Goal: Task Accomplishment & Management: Use online tool/utility

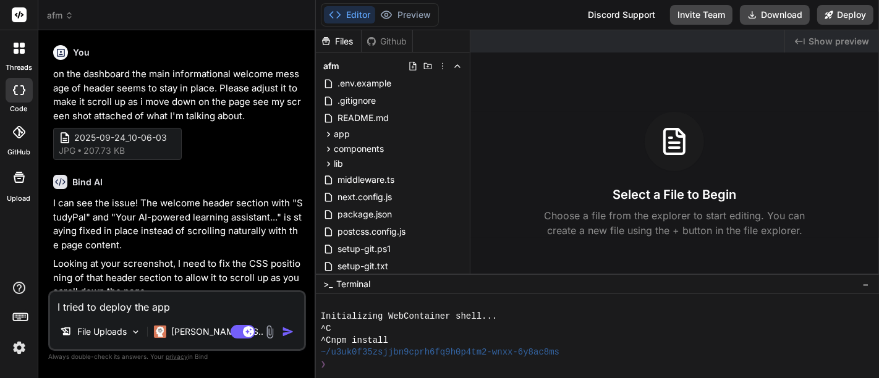
scroll to position [2437, 0]
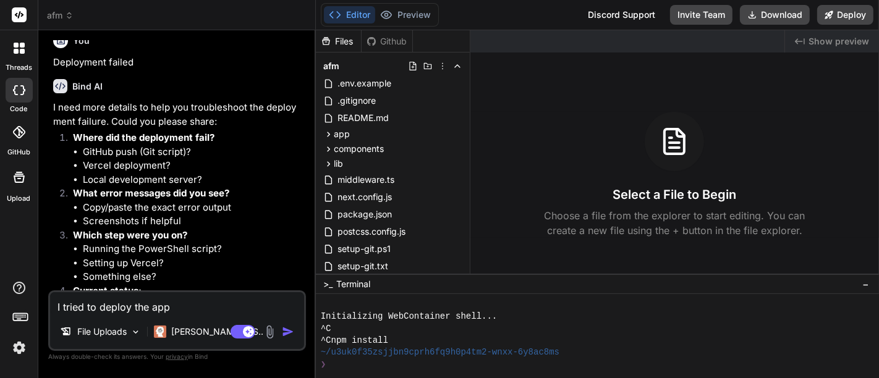
click at [264, 301] on textarea "I tried to deploy the app" at bounding box center [177, 304] width 254 height 22
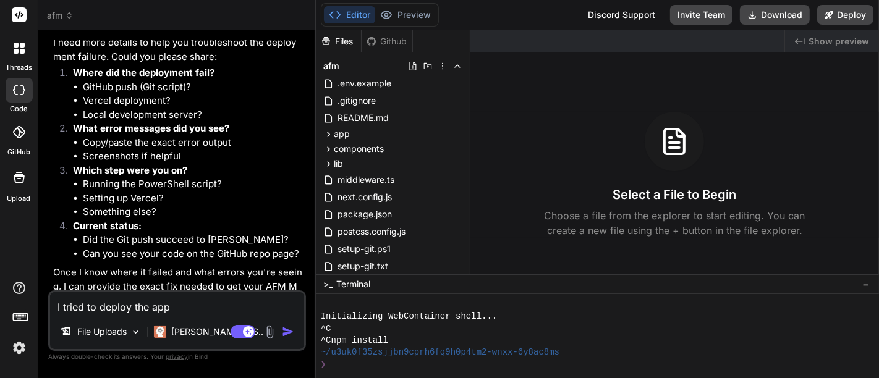
scroll to position [2573, 0]
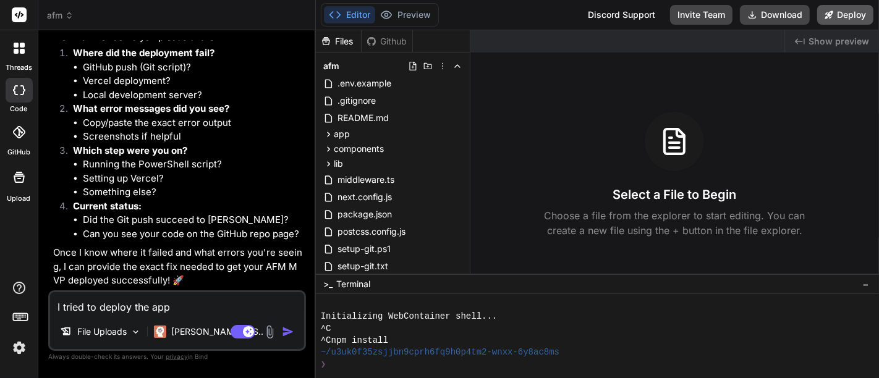
click at [844, 13] on button "Deploy" at bounding box center [846, 15] width 56 height 20
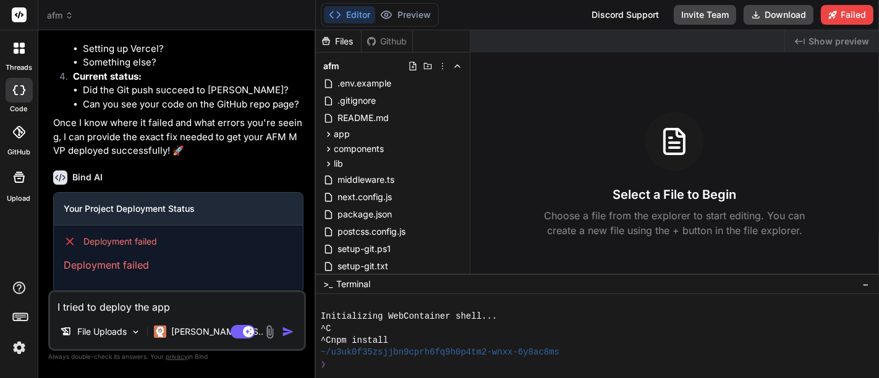
scroll to position [2716, 0]
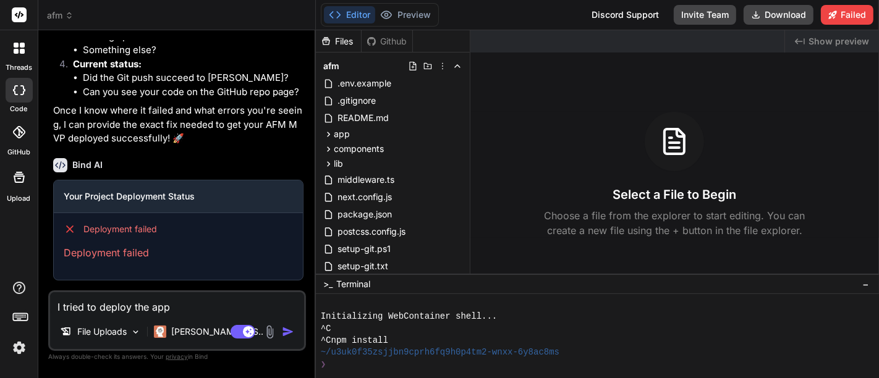
click at [194, 307] on textarea "I tried to deploy the app" at bounding box center [177, 304] width 254 height 22
click at [272, 329] on img at bounding box center [270, 332] width 14 height 14
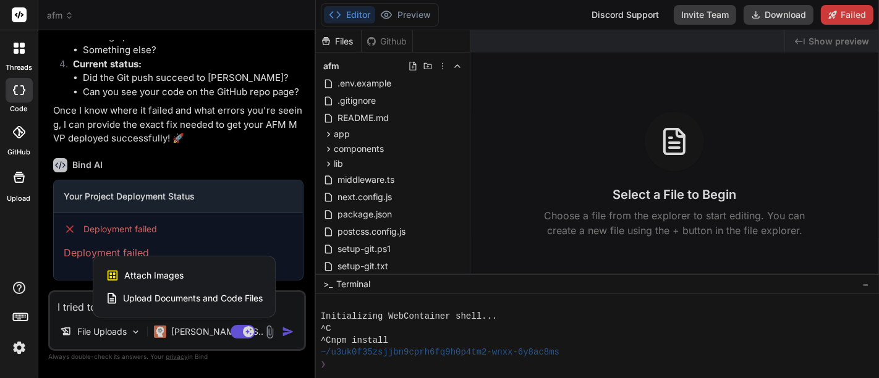
click at [182, 280] on span "Attach Images" at bounding box center [153, 276] width 59 height 12
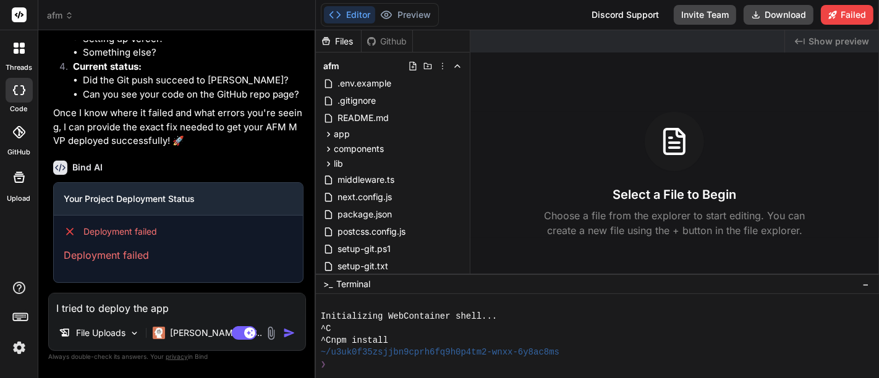
type textarea "x"
type input "C:\fakepath\2025-09-24_15-31-39.jpg"
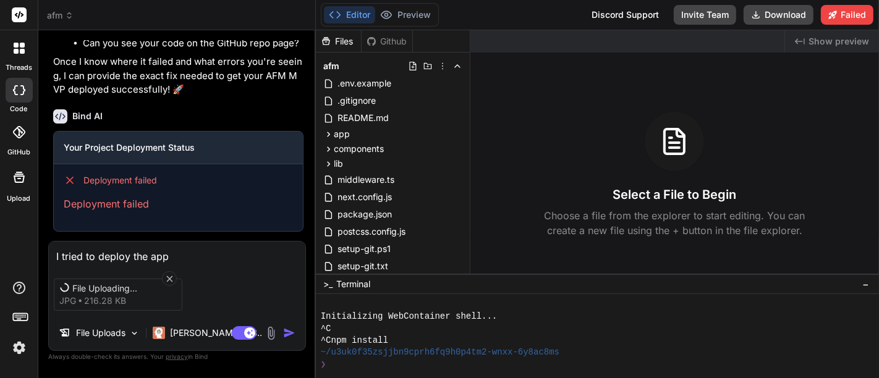
scroll to position [2716, 0]
click at [295, 333] on img "button" at bounding box center [289, 333] width 12 height 12
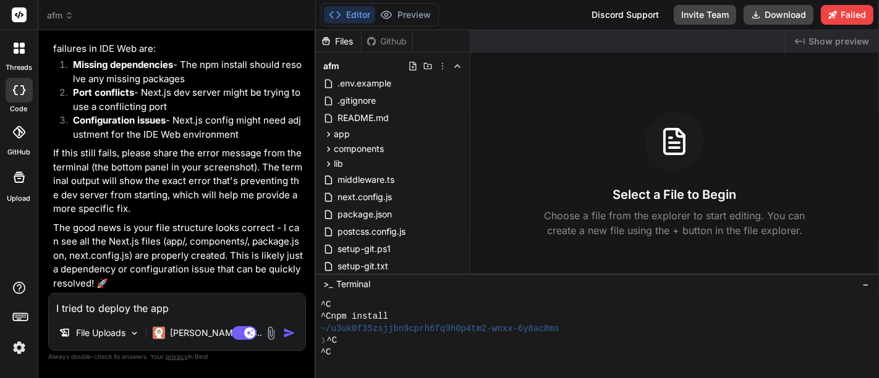
scroll to position [3341, 0]
click at [351, 284] on span "Terminal" at bounding box center [353, 284] width 34 height 12
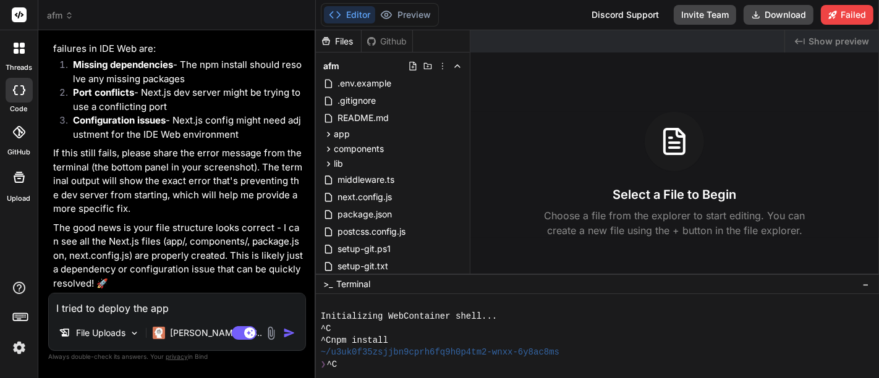
scroll to position [23, 0]
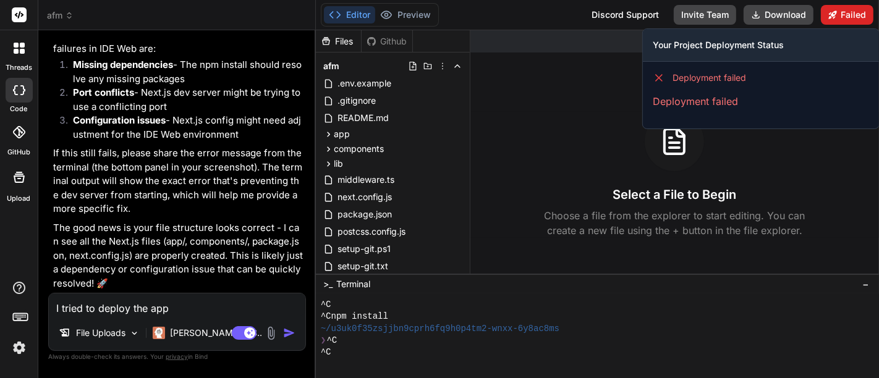
click at [854, 20] on button "Failed" at bounding box center [847, 15] width 53 height 20
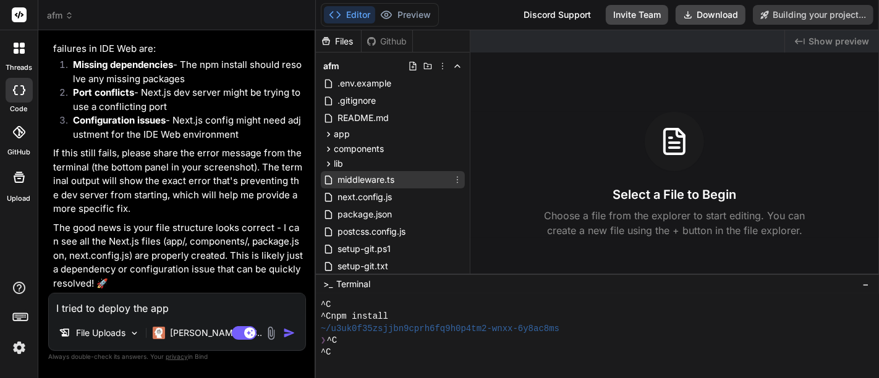
type textarea "x"
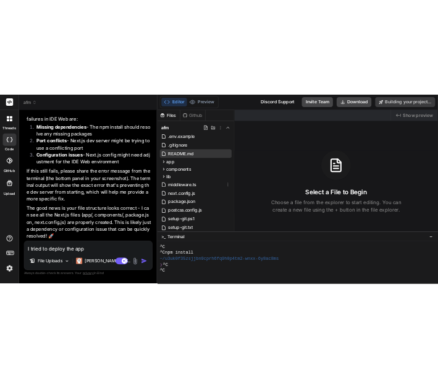
scroll to position [3341, 0]
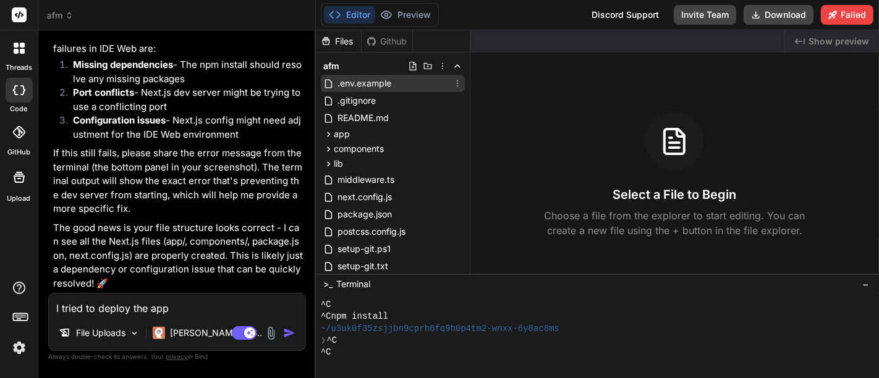
click at [364, 85] on span ".env.example" at bounding box center [364, 83] width 56 height 15
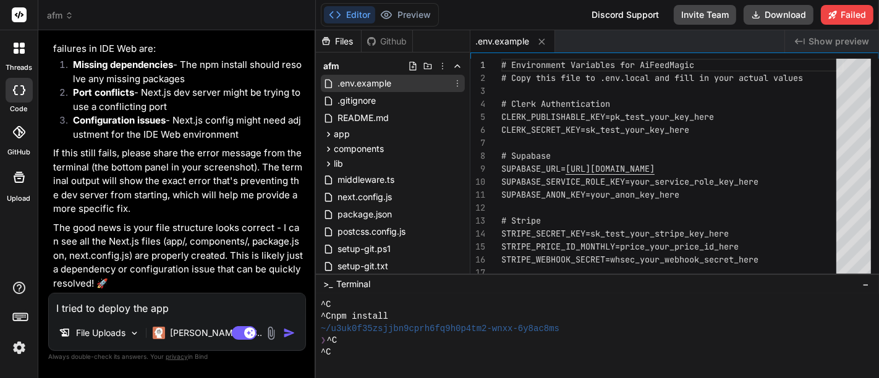
click at [382, 86] on span ".env.example" at bounding box center [364, 83] width 56 height 15
click at [458, 82] on icon at bounding box center [458, 84] width 10 height 10
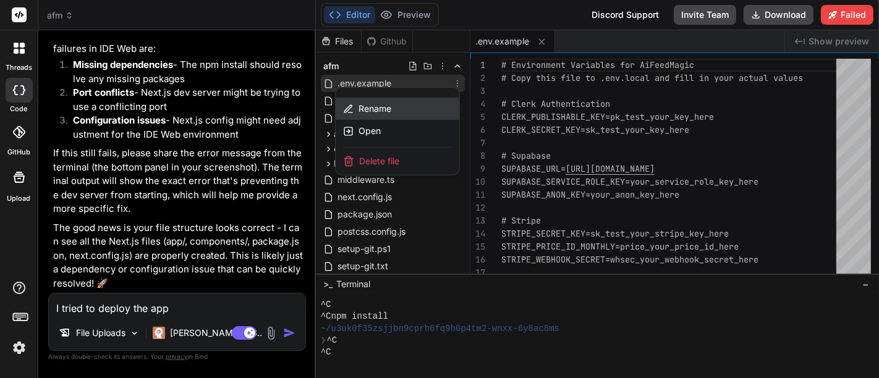
click at [411, 116] on div "Rename" at bounding box center [398, 109] width 124 height 22
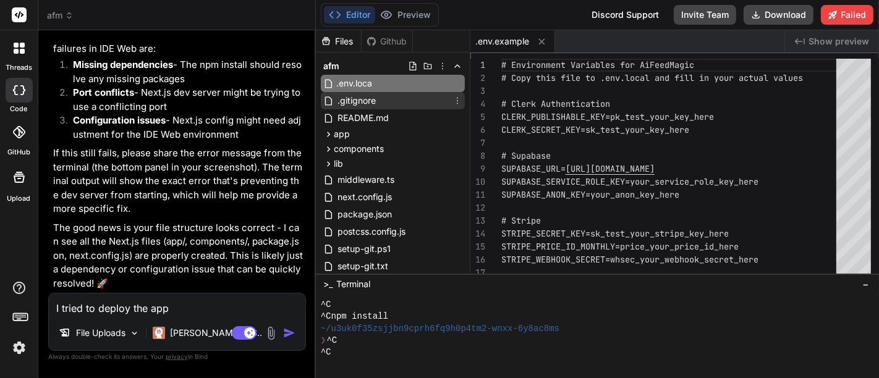
type input ".env.local"
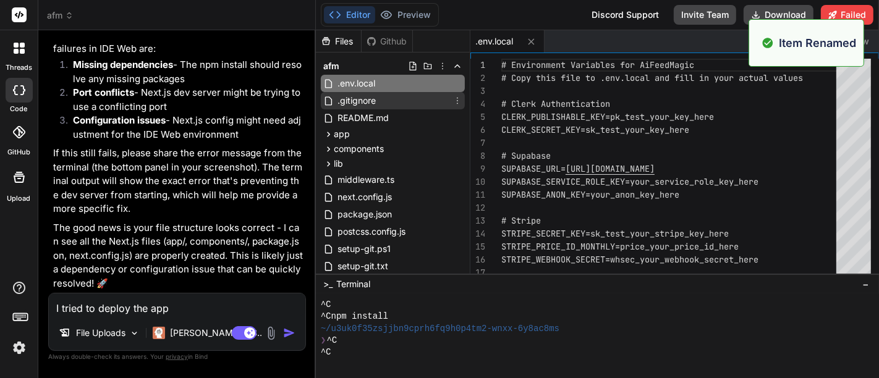
click at [433, 98] on div ".gitignore" at bounding box center [393, 100] width 144 height 17
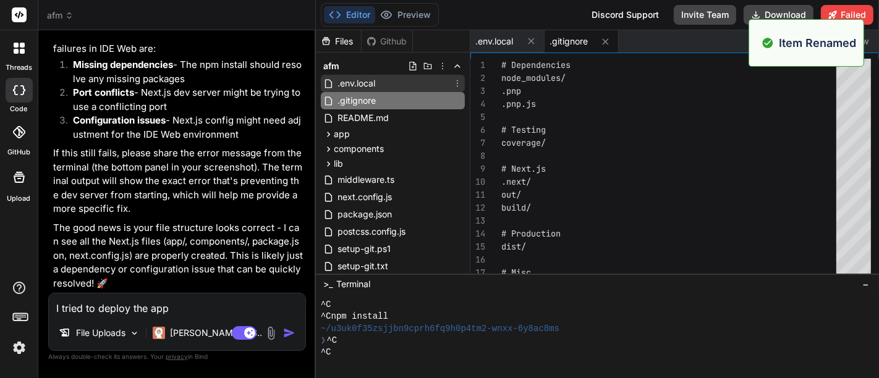
click at [390, 91] on div ".env.local" at bounding box center [393, 83] width 144 height 17
type textarea "DAILY_GEN_CAP=5 TRIAL_DAYS=3 # Clerk Webhook (for development) WEBHOOK_SECRET=w…"
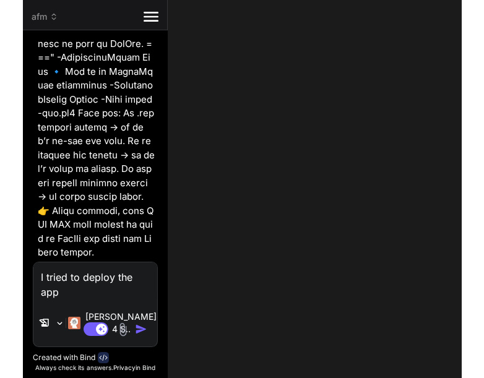
scroll to position [5332, 0]
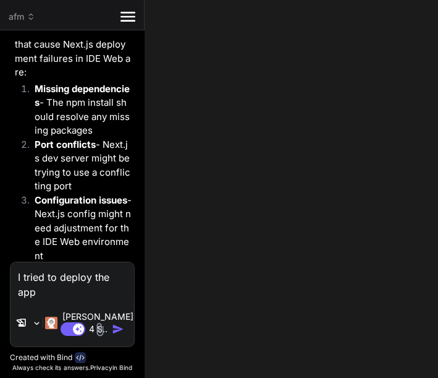
click at [438, 71] on div "afm Created with Pixso. Bind AI Web Search Created with Pixso. Code Generator Y…" at bounding box center [219, 189] width 438 height 378
type textarea "x"
type textarea "# Clerk Webhook (for development) WEBHOOK_SECRET=whsec_your_clerk_webhook_secret"
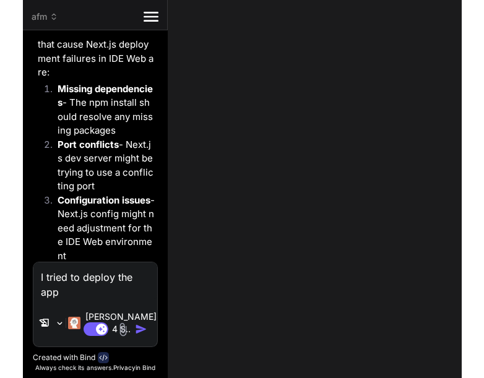
scroll to position [3797, 0]
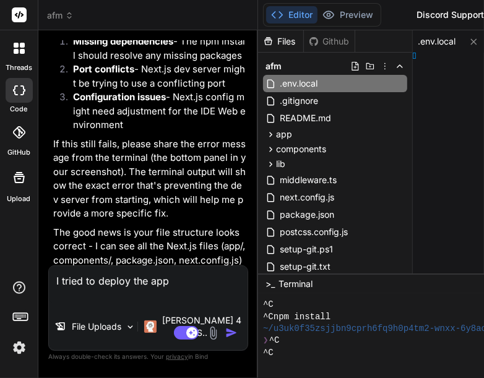
type textarea "x"
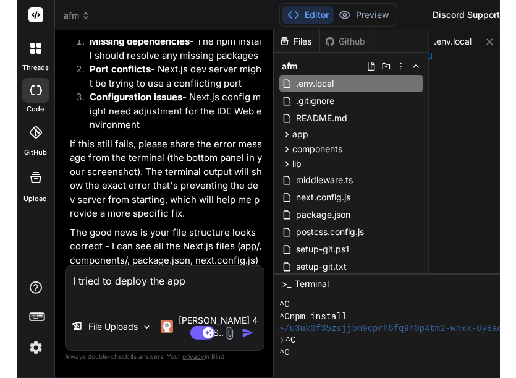
scroll to position [24, 0]
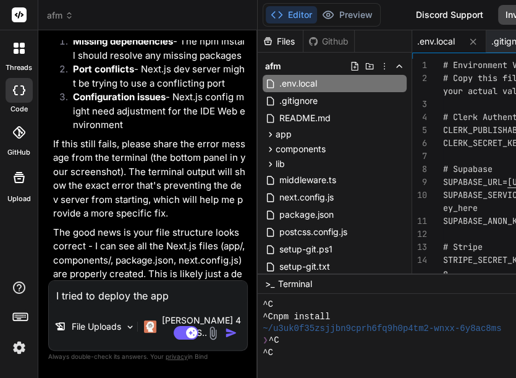
type textarea "# Environment Variables for AiFeedMagic # Copy this file to .env.local and fill…"
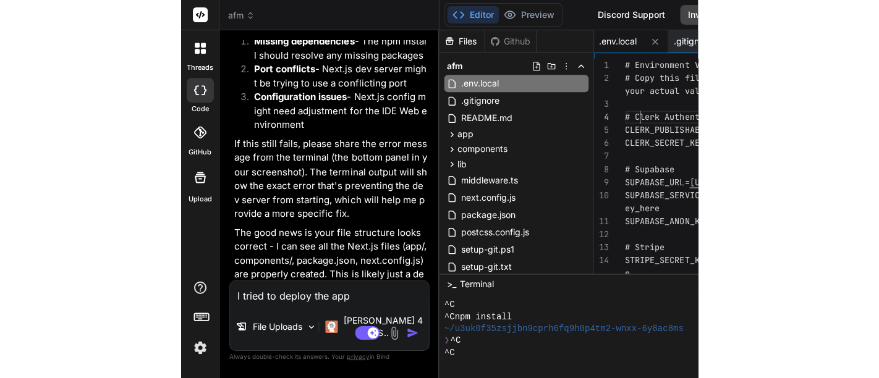
scroll to position [0, 0]
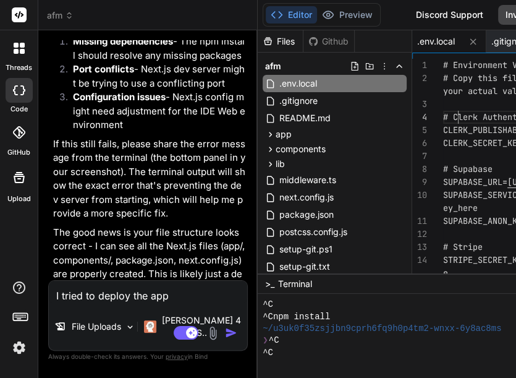
type textarea "x"
type textarea "# Environment Variables for AiFeedMagic # Copy this file to .env.local and fill…"
type textarea "x"
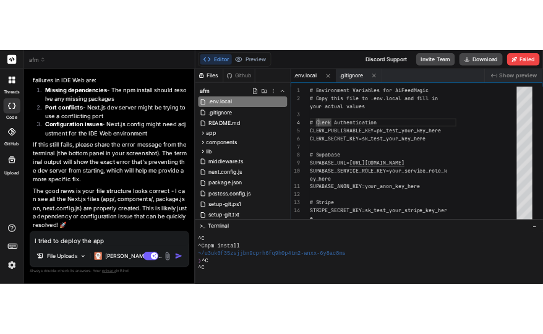
scroll to position [23, 0]
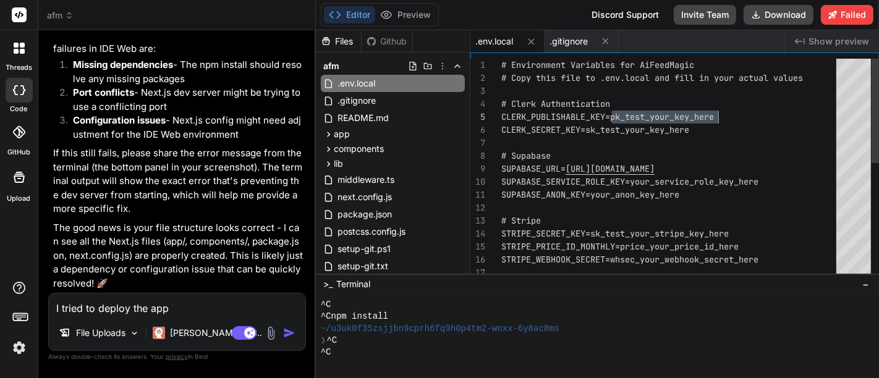
drag, startPoint x: 614, startPoint y: 117, endPoint x: 756, endPoint y: 113, distance: 141.7
click at [756, 113] on div "# Environment Variables for AiFeedMagic # Copy this file to .env.local and fill…" at bounding box center [673, 293] width 343 height 468
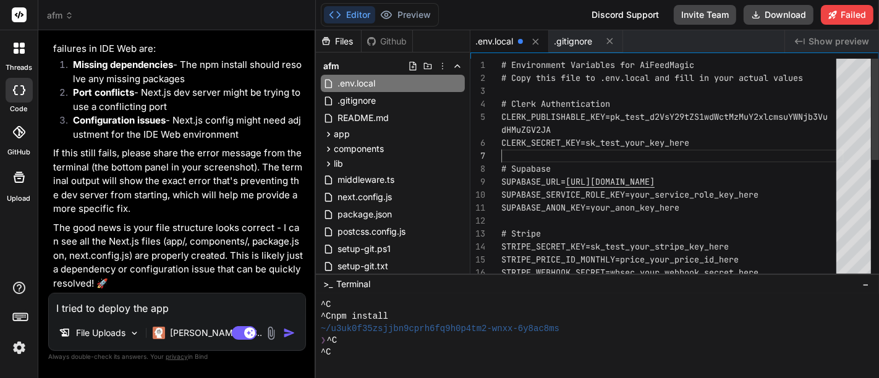
drag, startPoint x: 588, startPoint y: 145, endPoint x: 666, endPoint y: 145, distance: 77.9
click at [666, 145] on div "# Environment Variables for AiFeedMagic # Copy this file to .env.local and fill…" at bounding box center [673, 299] width 343 height 481
drag, startPoint x: 698, startPoint y: 141, endPoint x: 593, endPoint y: 144, distance: 104.6
click at [593, 144] on div "# Environment Variables for AiFeedMagic # Copy this file to .env.local and fill…" at bounding box center [673, 299] width 343 height 481
drag, startPoint x: 588, startPoint y: 142, endPoint x: 706, endPoint y: 142, distance: 118.1
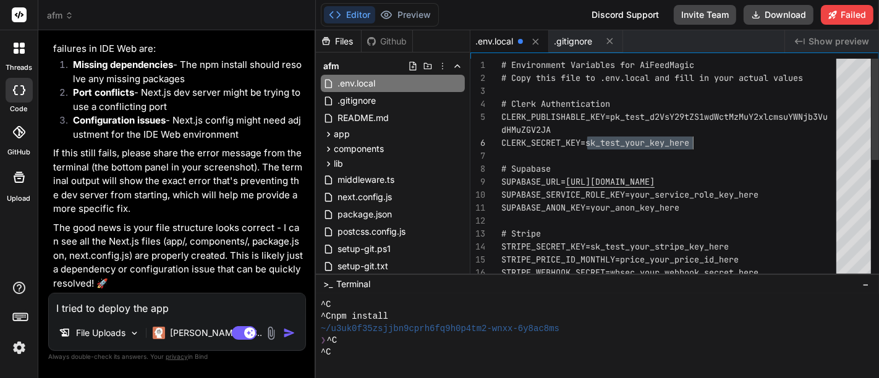
click at [706, 142] on div "# Environment Variables for AiFeedMagic # Copy this file to .env.local and fill…" at bounding box center [673, 299] width 343 height 481
type textarea "# Environment Variables for AiFeedMagic # Copy this file to .env.local and fill…"
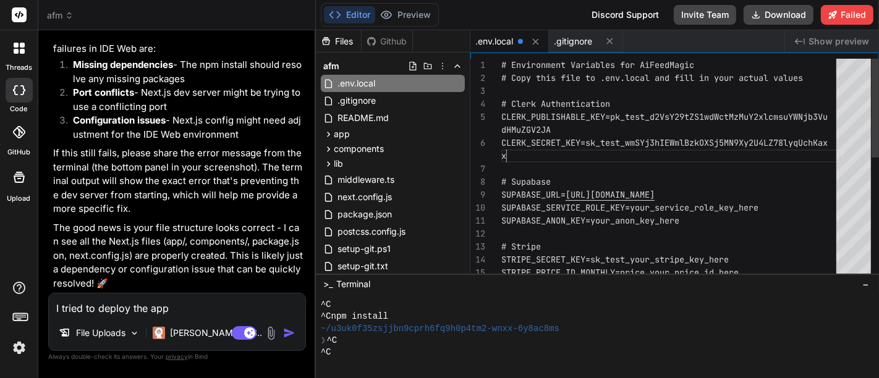
click at [504, 143] on div "# Environment Variables for AiFeedMagic # Copy this file to .env.local and fill…" at bounding box center [673, 306] width 343 height 494
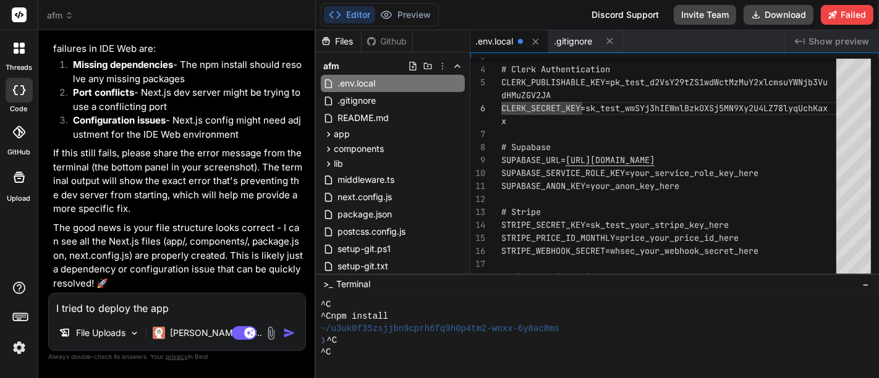
type textarea "x"
type textarea "# Environment Variables for AiFeedMagic # Copy this file to .env.local and fill…"
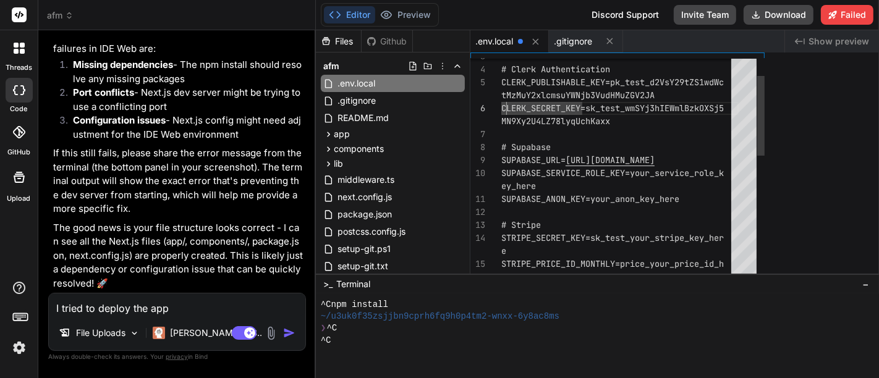
scroll to position [3797, 0]
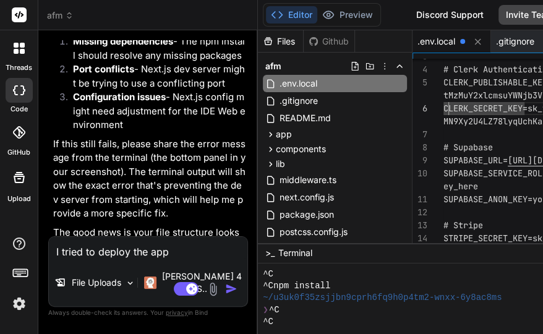
type textarea "x"
type textarea "# Environment Variables for AiFeedMagic # Copy this file to .env.local and fill…"
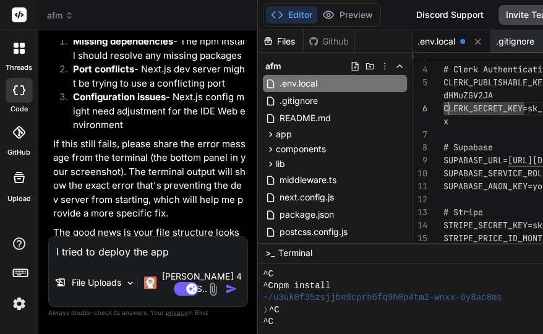
scroll to position [3341, 0]
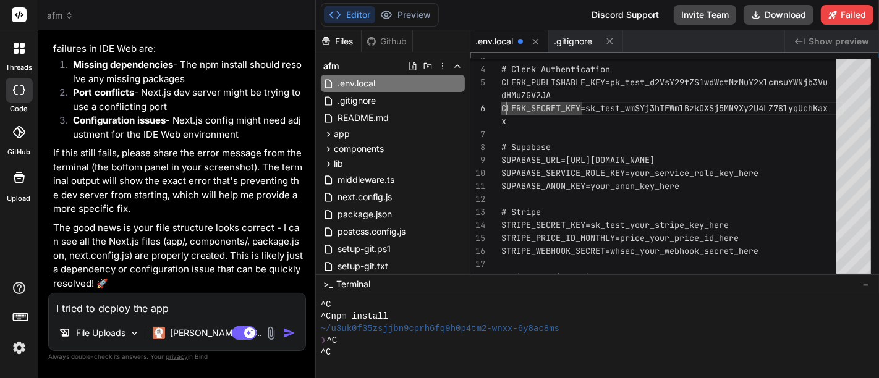
type textarea "x"
type textarea "# Environment Variables for AiFeedMagic # Copy this file to .env.local and fill…"
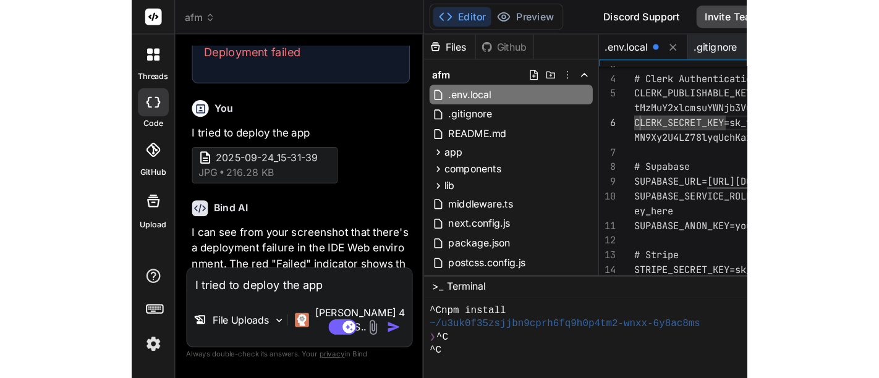
scroll to position [3797, 0]
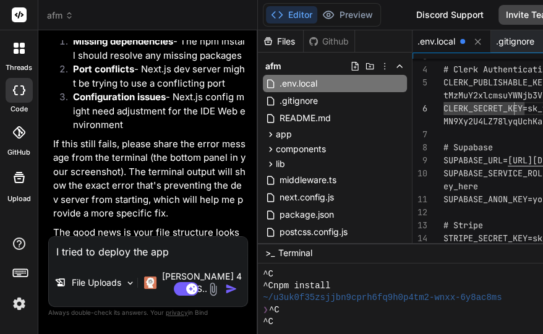
type textarea "x"
type textarea "# Environment Variables for AiFeedMagic # Copy this file to .env.local and fill…"
type textarea "x"
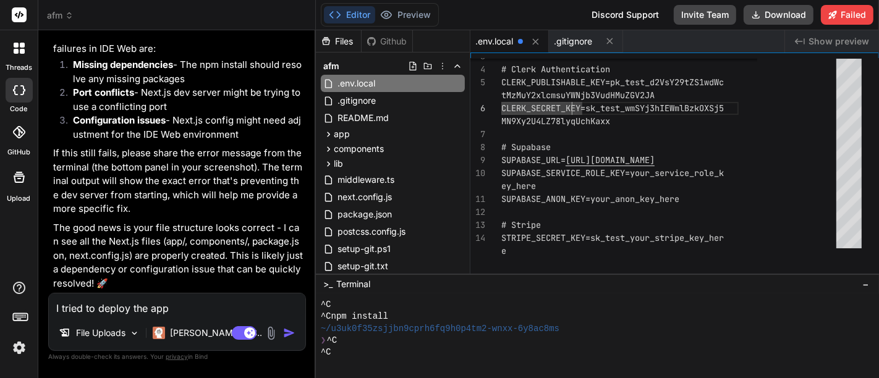
scroll to position [3341, 0]
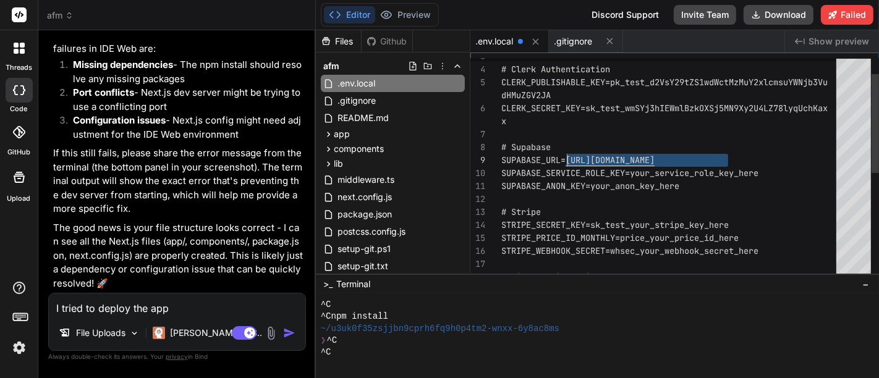
drag, startPoint x: 743, startPoint y: 160, endPoint x: 569, endPoint y: 160, distance: 174.4
click at [569, 160] on div "# Clerk Authentication CLERK_PUBLISHABLE_KEY=pk_test_d2VsY29tZS1wdWctMzMu Y2xlc…" at bounding box center [673, 271] width 343 height 494
click at [517, 87] on div "# Clerk Authentication CLERK_PUBLISHABLE_KEY=pk_test_d2VsY29tZS1wdWctMzMu Y2xlc…" at bounding box center [673, 271] width 343 height 494
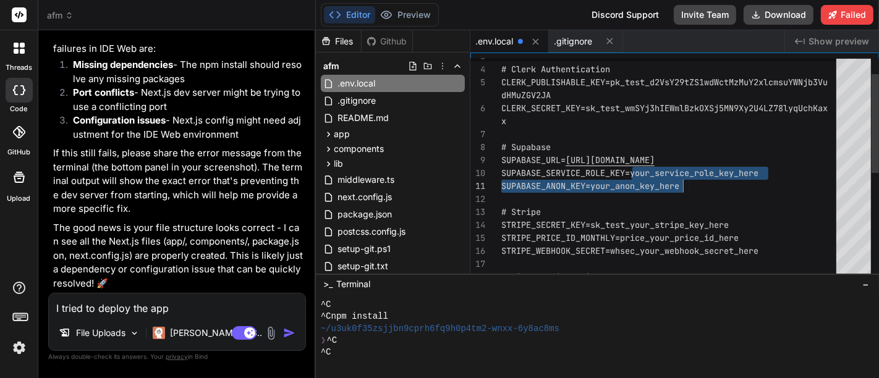
drag, startPoint x: 635, startPoint y: 174, endPoint x: 765, endPoint y: 174, distance: 129.9
click at [765, 174] on div "# Clerk Authentication CLERK_PUBLISHABLE_KEY=pk_test_d2VsY29tZS1wdWctMzMu Y2xlc…" at bounding box center [673, 271] width 343 height 494
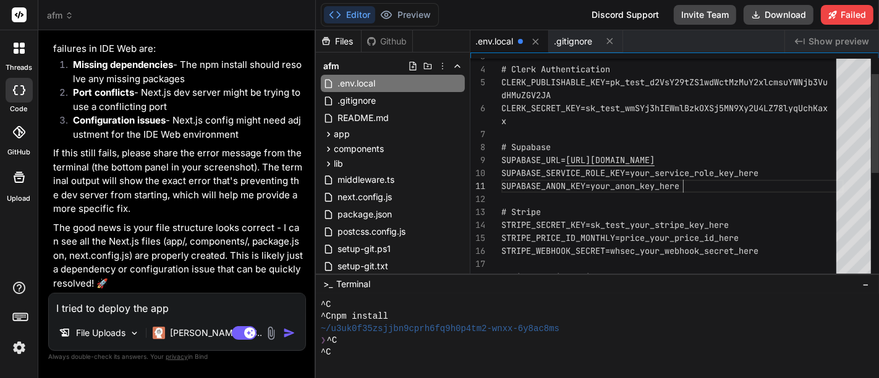
click at [765, 174] on div "# Clerk Authentication CLERK_PUBLISHABLE_KEY=pk_test_d2VsY29tZS1wdWctMzMu Y2xlc…" at bounding box center [673, 271] width 343 height 494
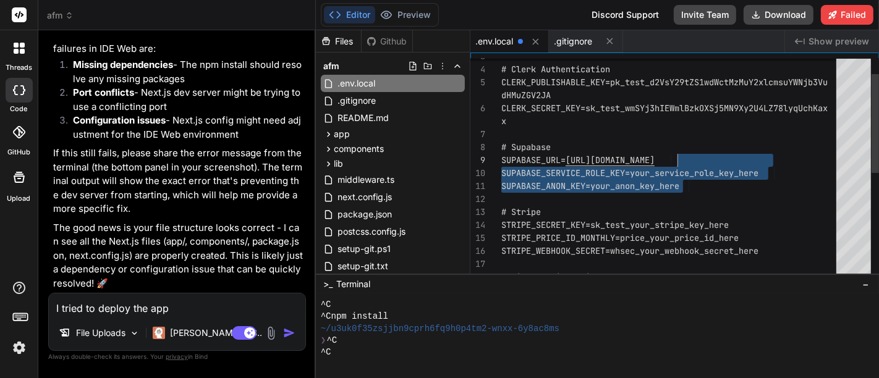
drag, startPoint x: 765, startPoint y: 174, endPoint x: 677, endPoint y: 173, distance: 87.8
click at [677, 173] on div "# Clerk Authentication CLERK_PUBLISHABLE_KEY=pk_test_d2VsY29tZS1wdWctMzMu Y2xlc…" at bounding box center [673, 271] width 343 height 494
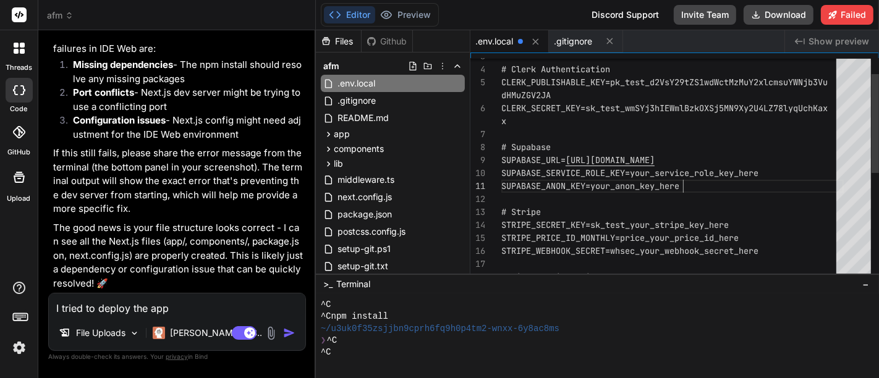
click at [753, 174] on div "# Clerk Authentication CLERK_PUBLISHABLE_KEY=pk_test_d2VsY29tZS1wdWctMzMu Y2xlc…" at bounding box center [673, 271] width 343 height 494
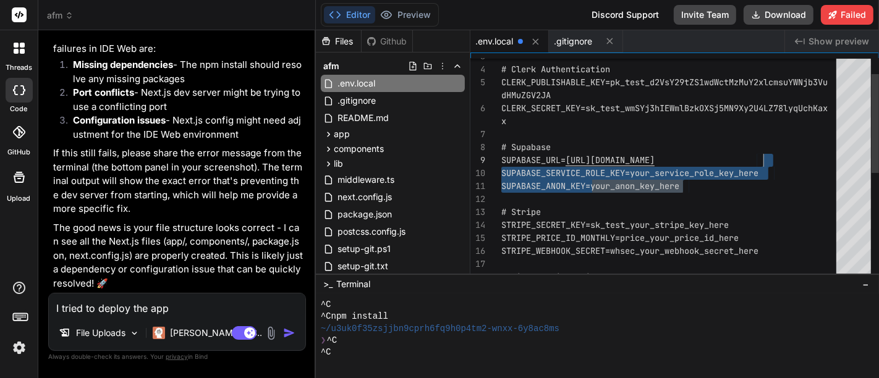
click at [763, 173] on div "# Clerk Authentication CLERK_PUBLISHABLE_KEY=pk_test_d2VsY29tZS1wdWctMzMu Y2xlc…" at bounding box center [673, 271] width 343 height 494
click at [764, 173] on div "# Clerk Authentication CLERK_PUBLISHABLE_KEY=pk_test_d2VsY29tZS1wdWctMzMu Y2xlc…" at bounding box center [673, 271] width 343 height 494
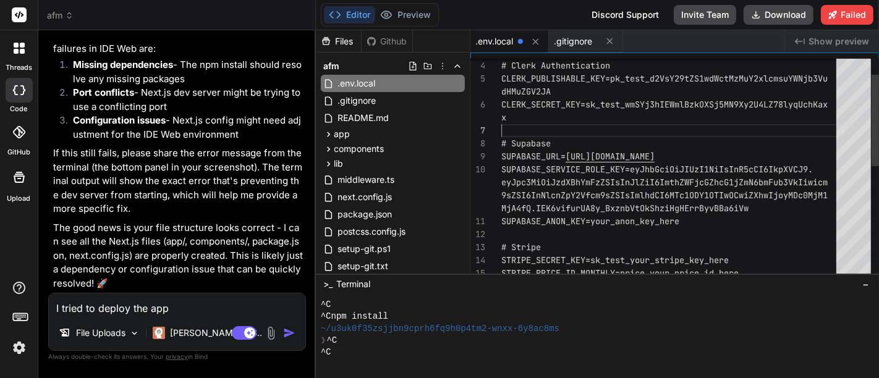
click at [553, 119] on div "# Clerk Authentication CLERK_PUBLISHABLE_KEY=pk_test_d2VsY29tZS1wdWctMzMu Y2xlc…" at bounding box center [673, 286] width 343 height 532
click at [688, 222] on div "# Clerk Authentication CLERK_PUBLISHABLE_KEY=pk_test_d2VsY29tZS1wdWctMzMu Y2xlc…" at bounding box center [673, 286] width 343 height 532
click at [689, 221] on div "# Clerk Authentication CLERK_PUBLISHABLE_KEY=pk_test_d2VsY29tZS1wdWctMzMu Y2xlc…" at bounding box center [673, 286] width 343 height 532
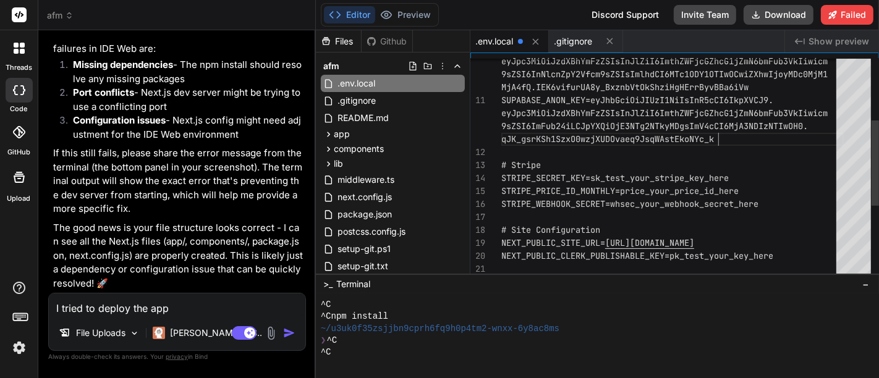
type textarea "SUPABASE_URL=[URL][DOMAIN_NAME] SUPABASE_SERVICE_ROLE_KEY=[SECURITY_DATA] SUPAB…"
drag, startPoint x: 563, startPoint y: 91, endPoint x: 578, endPoint y: 124, distance: 36.5
click at [563, 91] on div "SUPABASE_ANON_KEY=eyJhbGciOiJIUzI1NiIsInR5cCI6IkpX VCJ9. # Stripe eyJpc3MiOiJzd…" at bounding box center [673, 184] width 343 height 571
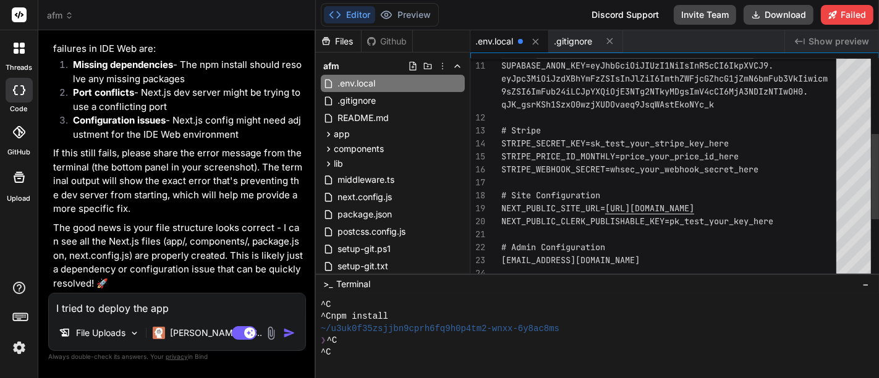
click at [644, 88] on div "SUPABASE_ANON_KEY=eyJhbGciOiJIUzI1NiIsInR5cCI6IkpX VCJ9. # Stripe MjA4fQ.IEK6vi…" at bounding box center [673, 150] width 343 height 571
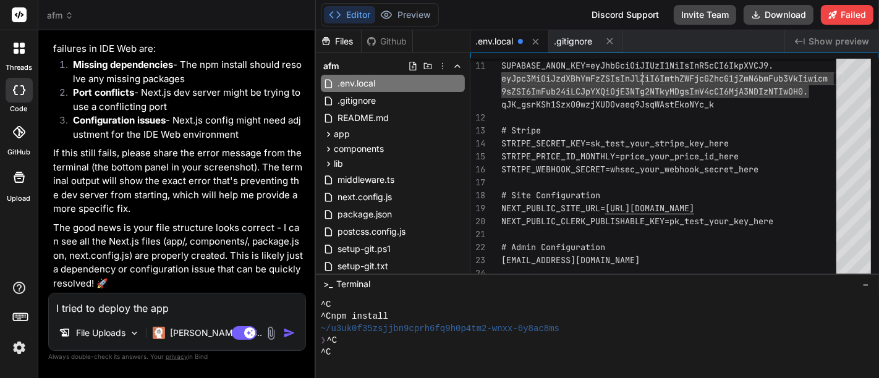
click at [503, 41] on span ".env.local" at bounding box center [495, 41] width 38 height 12
drag, startPoint x: 503, startPoint y: 42, endPoint x: 495, endPoint y: 46, distance: 9.1
click at [495, 46] on span ".env.local" at bounding box center [495, 41] width 38 height 12
click at [442, 68] on icon at bounding box center [443, 66] width 10 height 10
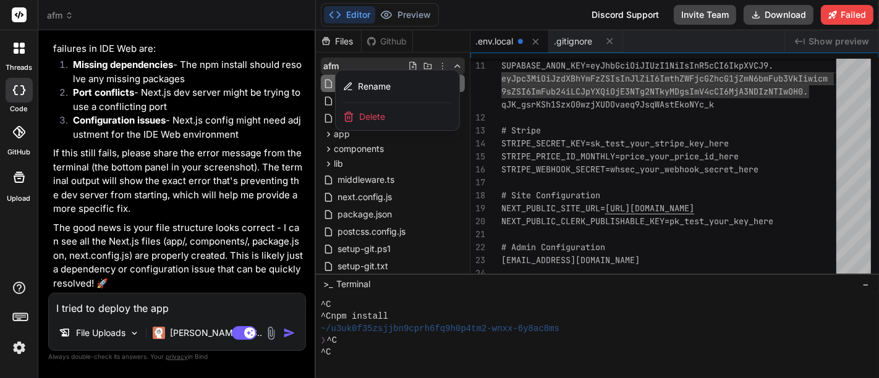
click at [409, 62] on div at bounding box center [597, 204] width 563 height 348
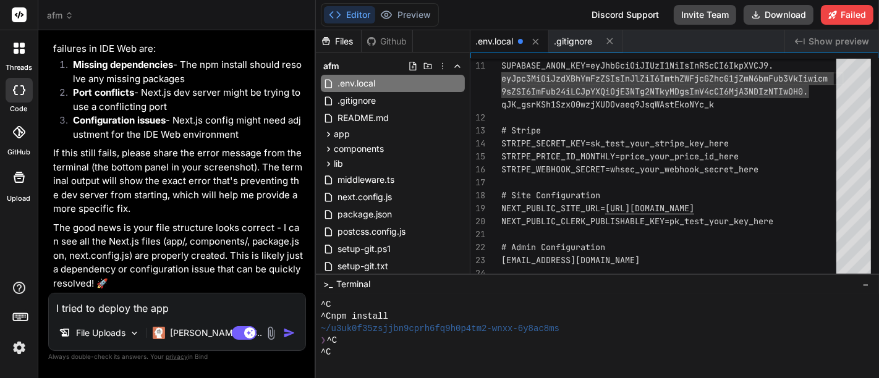
click at [409, 62] on icon at bounding box center [412, 66] width 7 height 9
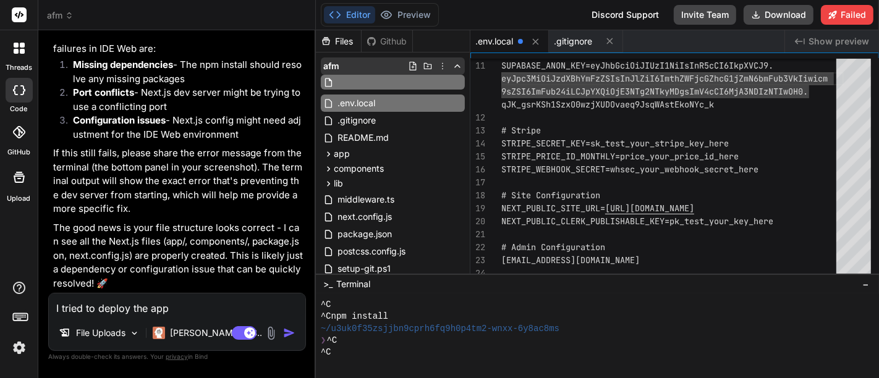
click at [443, 62] on icon at bounding box center [443, 66] width 10 height 10
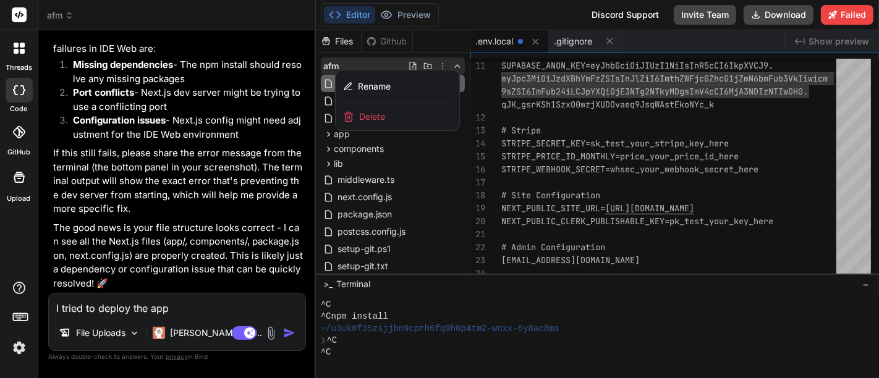
click at [365, 119] on span "Delete" at bounding box center [372, 117] width 26 height 12
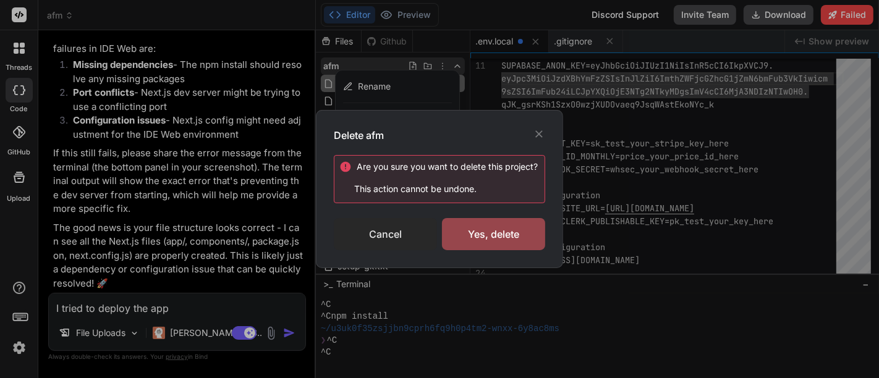
click at [387, 236] on div "Cancel" at bounding box center [385, 234] width 103 height 32
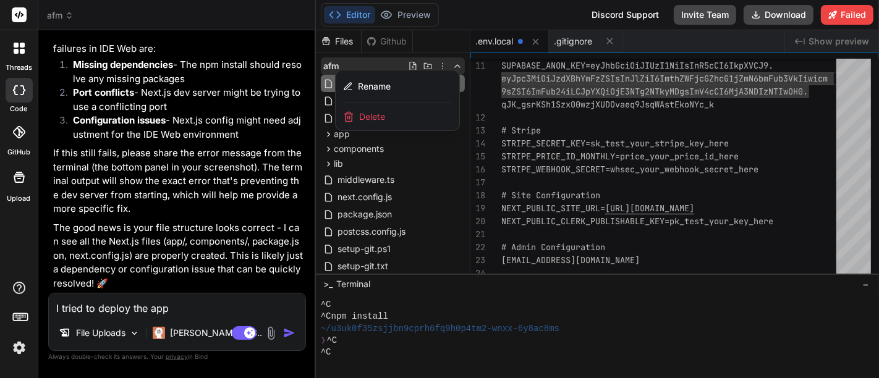
click at [437, 158] on div at bounding box center [597, 204] width 563 height 348
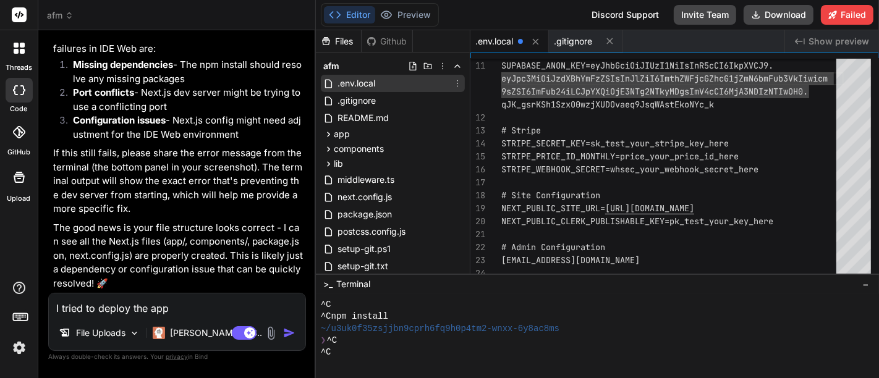
click at [375, 82] on span ".env.local" at bounding box center [356, 83] width 40 height 15
click at [579, 45] on span ".gitignore" at bounding box center [573, 41] width 38 height 12
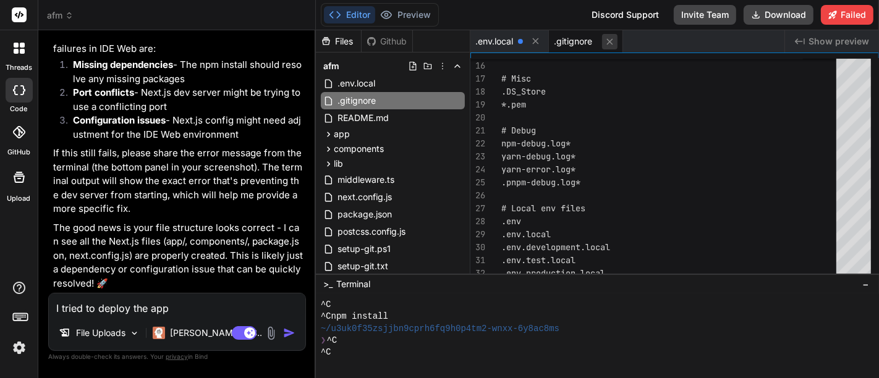
click at [615, 38] on icon at bounding box center [610, 41] width 11 height 11
type textarea "# Clerk Webhook (for development) WEBHOOK_SECRET=whsec_your_clerk_webhook_secret"
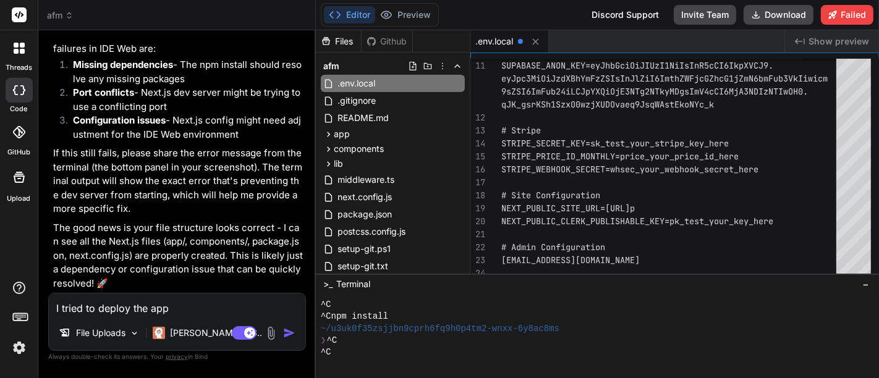
click at [496, 38] on span ".env.local" at bounding box center [495, 41] width 38 height 12
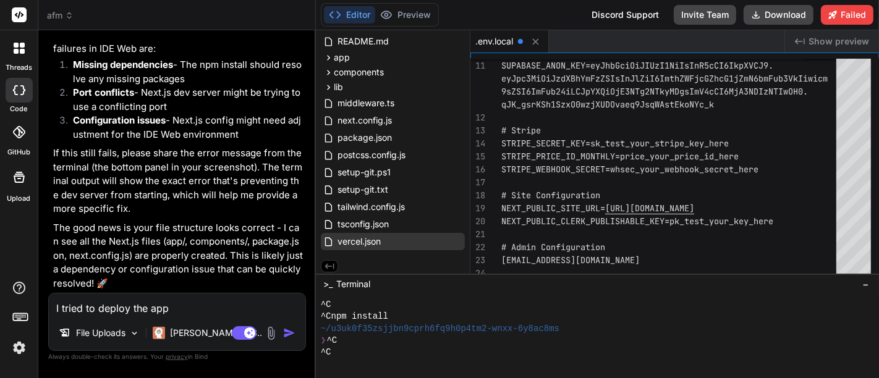
scroll to position [79, 0]
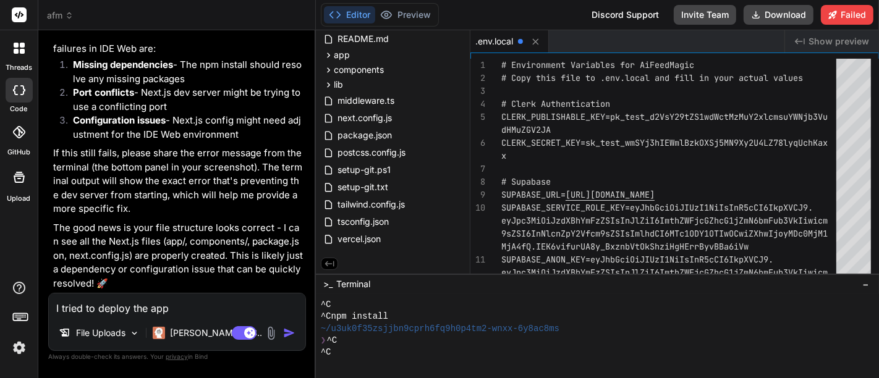
click at [120, 312] on textarea "I tried to deploy the app" at bounding box center [177, 305] width 257 height 22
type textarea "i"
type textarea "x"
type textarea "i"
type textarea "x"
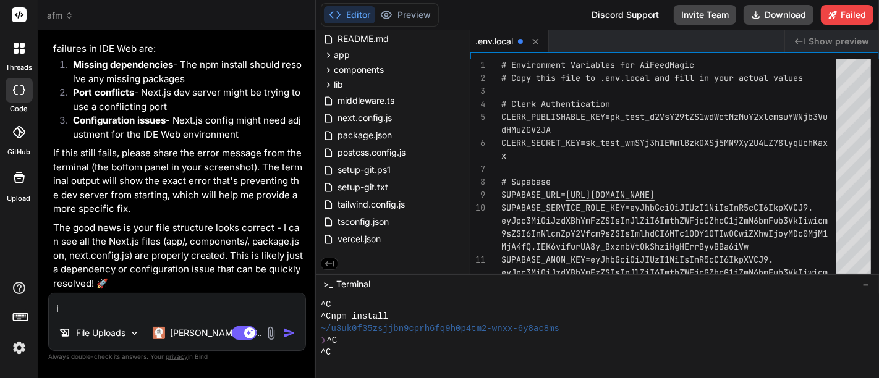
type textarea "i r"
type textarea "x"
type textarea "i re"
type textarea "x"
type textarea "i ren"
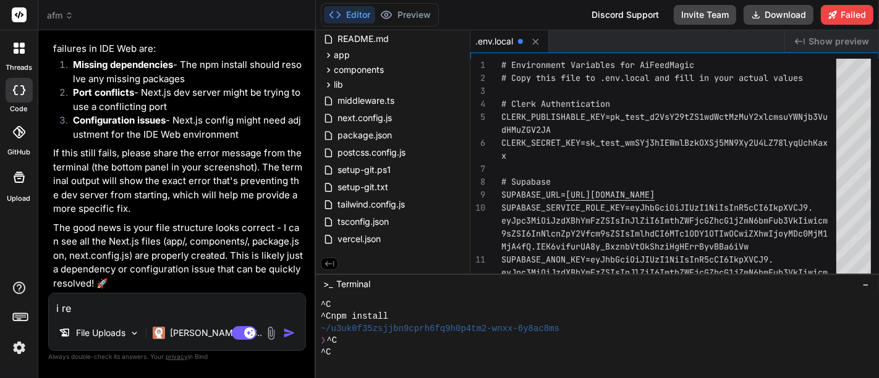
type textarea "x"
type textarea "i [PERSON_NAME]"
type textarea "x"
type textarea "i renam"
type textarea "x"
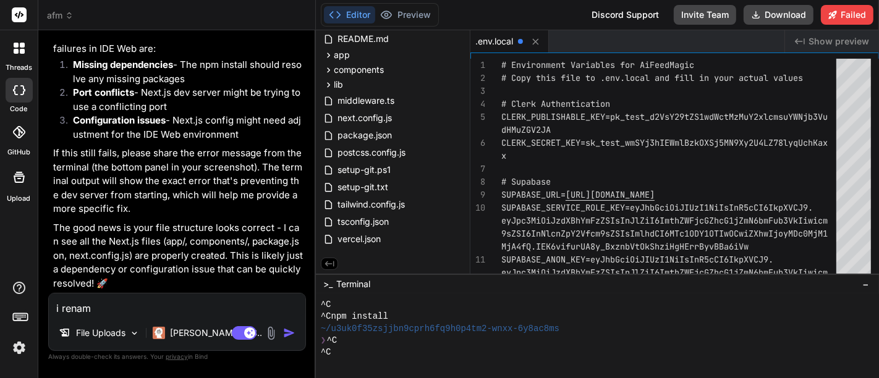
type textarea "i rename"
type textarea "x"
type textarea "i renamed"
type textarea "x"
type textarea "i renamed"
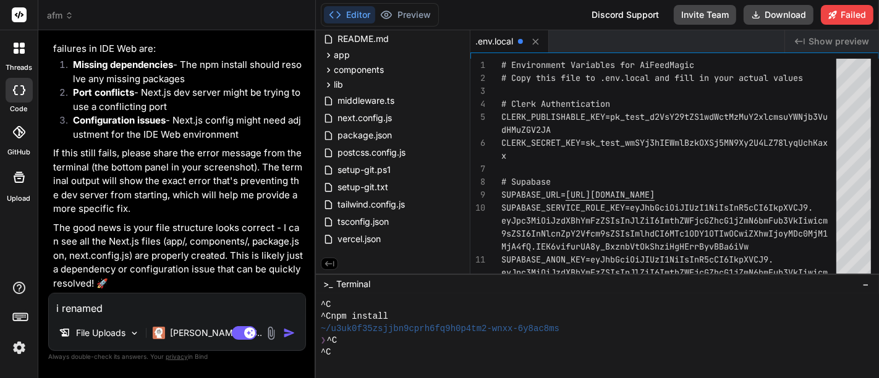
type textarea "x"
type textarea "i renamed t"
type textarea "x"
type textarea "i renamed th"
type textarea "x"
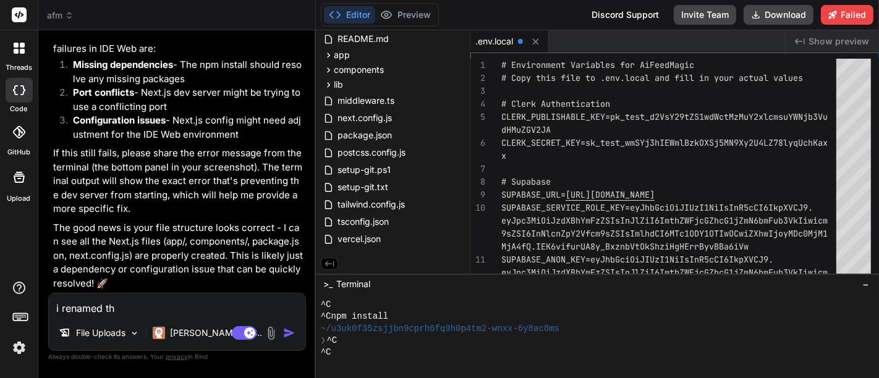
type textarea "i renamed the"
type textarea "x"
type textarea "i renamed the"
type textarea "x"
type textarea "i renamed the ."
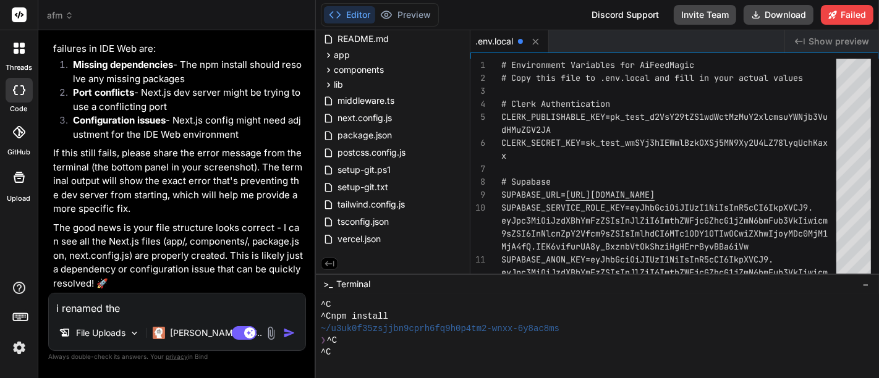
type textarea "x"
type textarea "i renamed the .e"
type textarea "x"
type textarea "i renamed the .en"
type textarea "x"
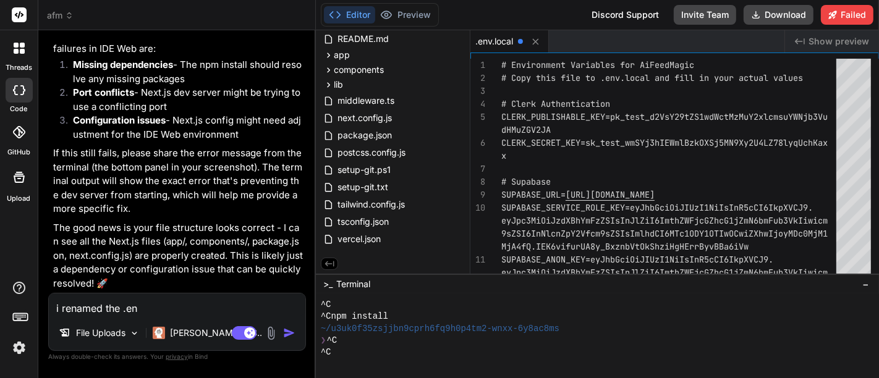
type textarea "i renamed the .env"
type textarea "x"
type textarea "i renamed the .env."
type textarea "x"
type textarea "i renamed the .env.e"
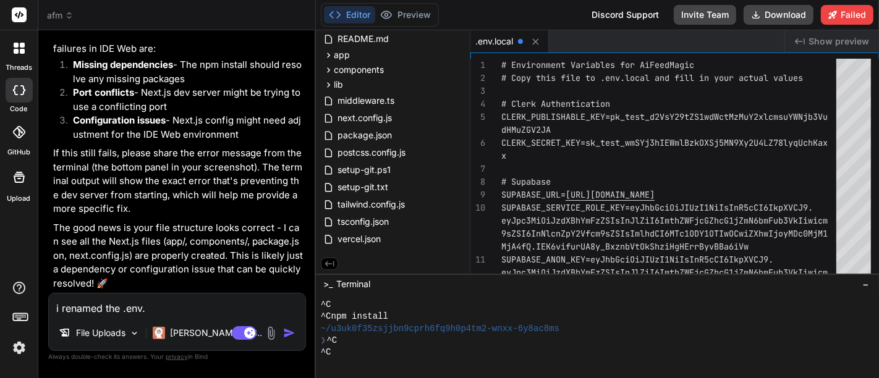
type textarea "x"
type textarea "i renamed the .env.ex"
type textarea "x"
type textarea "i renamed the .env.exa"
type textarea "x"
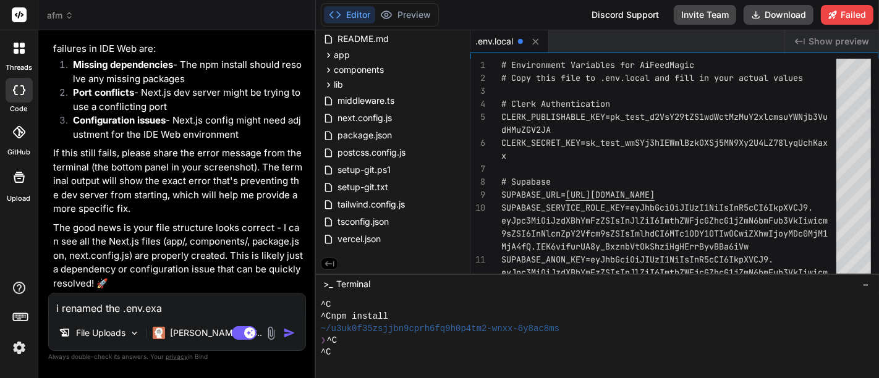
type textarea "i renamed the .env.exam"
type textarea "x"
type textarea "i renamed the .env.examp"
type textarea "x"
type textarea "i renamed the .env.exampl"
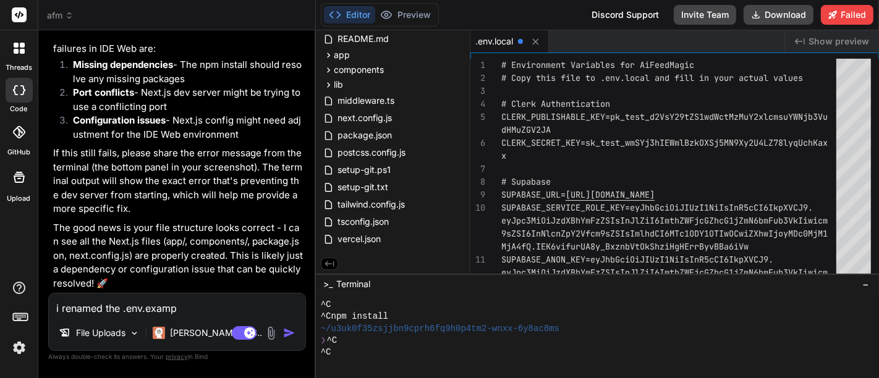
type textarea "x"
type textarea "i renamed the .env.example"
type textarea "x"
type textarea "i renamed the .env.example"
type textarea "x"
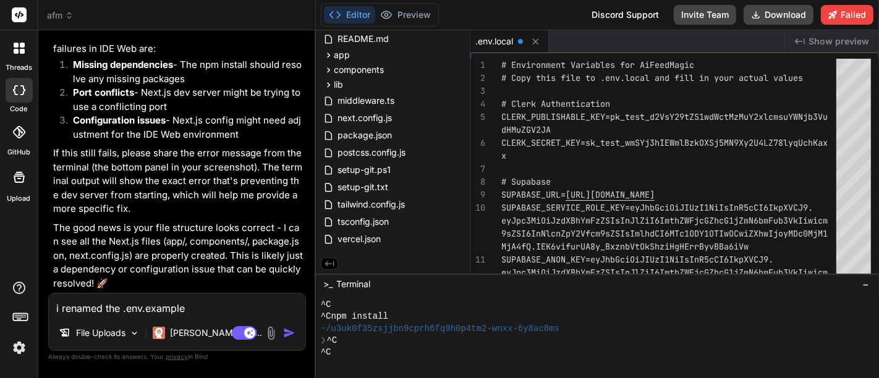
type textarea "i renamed the .env.example t"
type textarea "x"
type textarea "i renamed the .env.example to"
type textarea "x"
type textarea "i renamed the .env.example to"
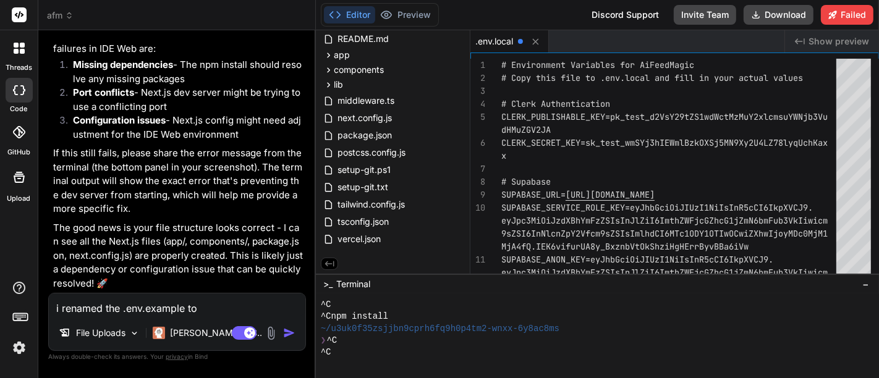
type textarea "x"
type textarea "i renamed the .env.example to b"
type textarea "x"
type textarea "i renamed the .env.example to be"
type textarea "x"
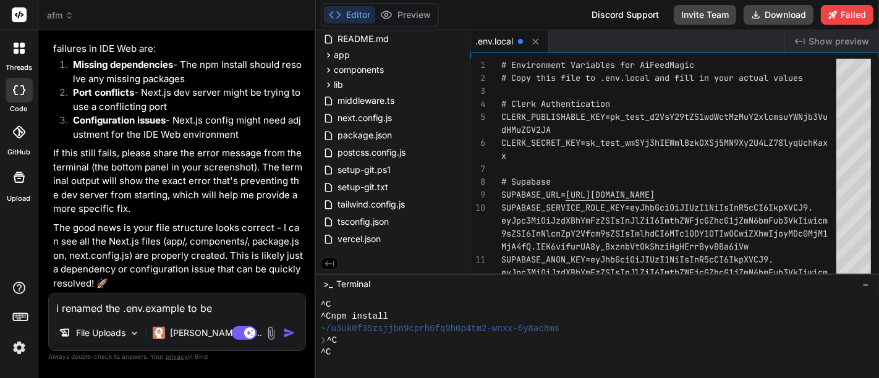
type textarea "i renamed the .env.example to be"
type textarea "x"
type textarea "i renamed the .env.example to be c"
type textarea "x"
type textarea "i renamed the .env.example to be ca"
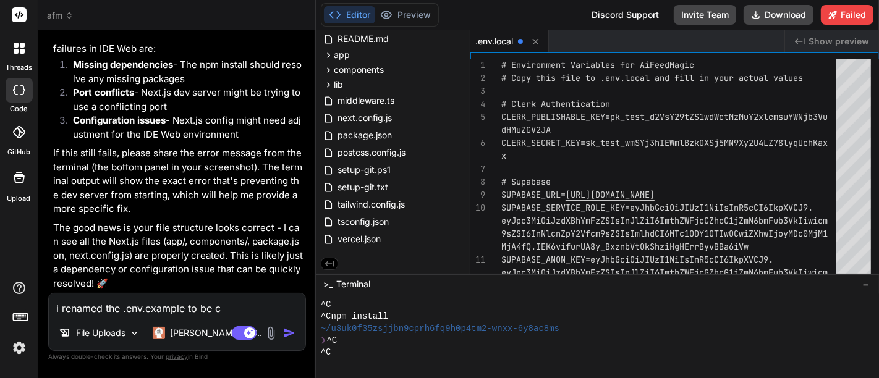
type textarea "x"
type textarea "i renamed the .env.example to be cal"
type textarea "x"
type textarea "i renamed the .env.example to be call"
type textarea "x"
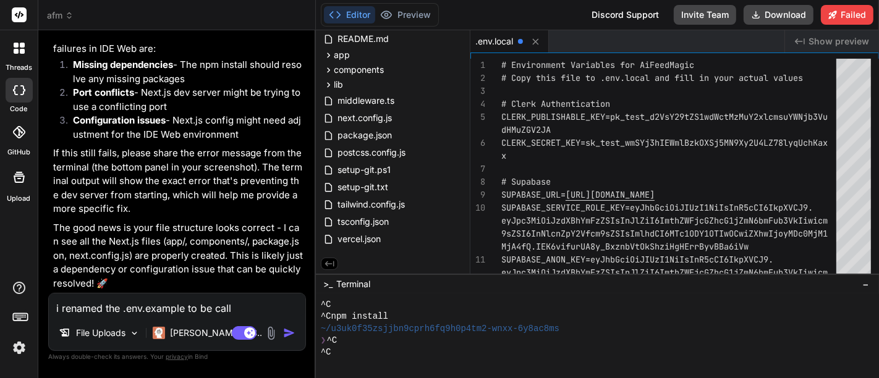
type textarea "i renamed the .env.example to be calle"
type textarea "x"
type textarea "i renamed the .env.example to be called"
type textarea "x"
type textarea "i renamed the .env.example to be called"
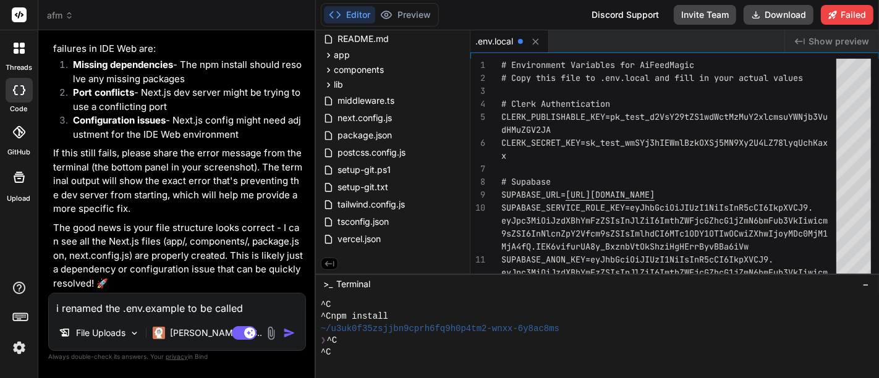
type textarea "x"
type textarea "i renamed the .env.example to be called ."
type textarea "x"
type textarea "i renamed the .env.example to be called .e"
type textarea "x"
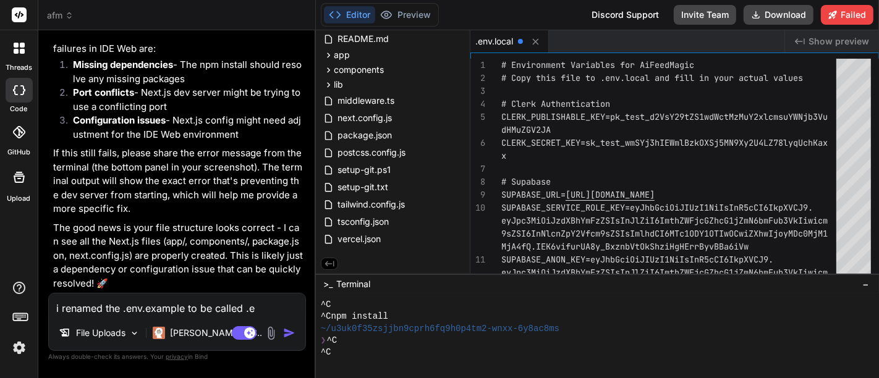
type textarea "i renamed the .env.example to be called .en"
type textarea "x"
type textarea "i renamed the .env.example to be called .env"
type textarea "x"
type textarea "i renamed the .env.example to be called .env."
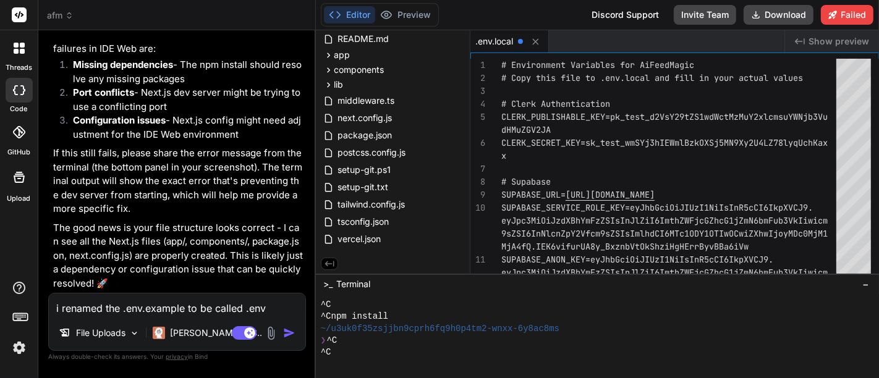
type textarea "x"
type textarea "i renamed the .env.example to be called .env.l"
type textarea "x"
type textarea "i renamed the .env.example to be called .env.lo"
type textarea "x"
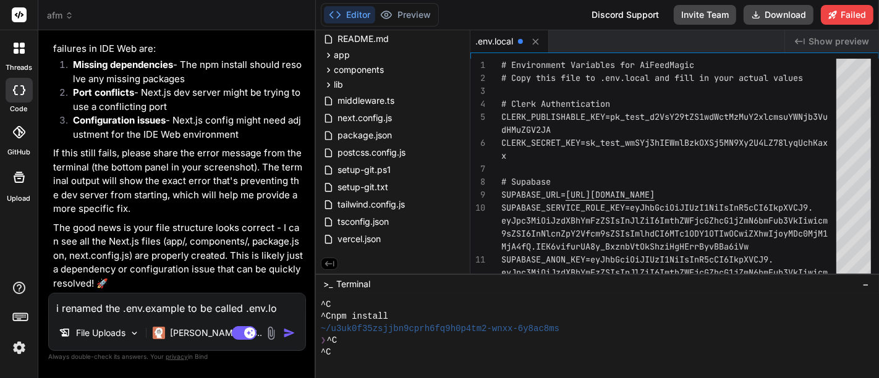
type textarea "i renamed the .env.example to be called .env.loc"
type textarea "x"
type textarea "i renamed the .env.example to be called .env.loca"
type textarea "x"
type textarea "i renamed the .env.example to be called .env.local"
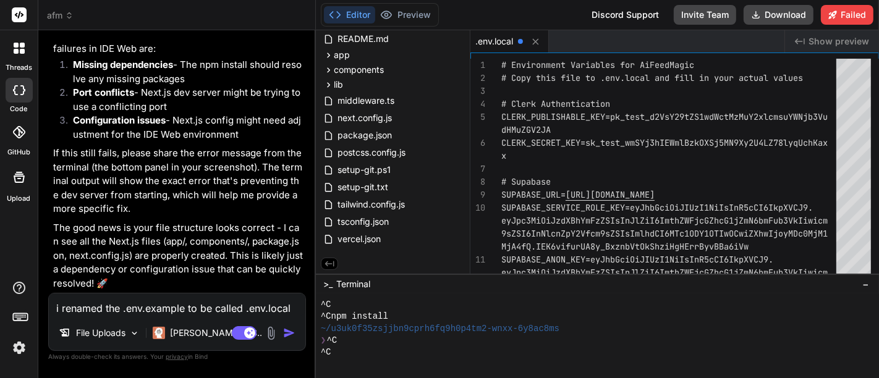
type textarea "x"
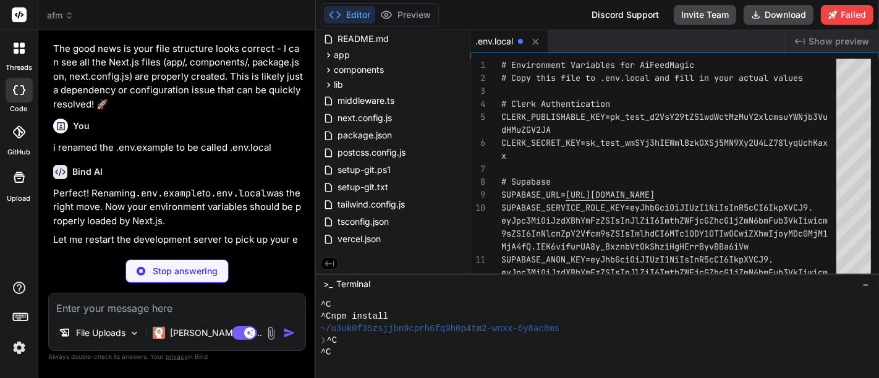
scroll to position [35, 0]
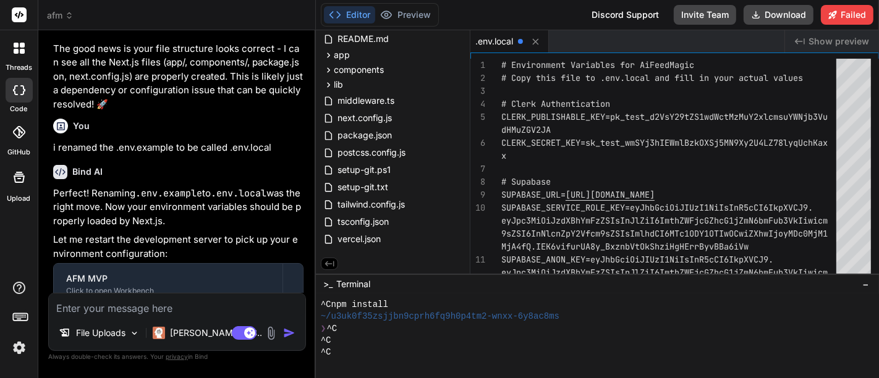
type textarea "x"
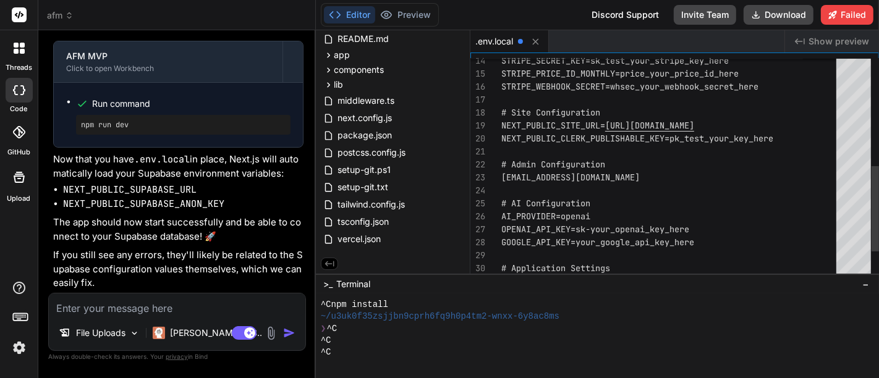
scroll to position [0, 0]
drag, startPoint x: 652, startPoint y: 177, endPoint x: 536, endPoint y: 176, distance: 115.7
click at [536, 176] on div "STRIPE_SECRET_KEY=sk_test_your_stripe_key_here STRIPE_PRICE_ID_MONTHLY=price_yo…" at bounding box center [673, 67] width 343 height 571
type textarea "ADMINS=s # AI Configuration AI_PROVIDER=openai OPENAI_API_KEY=sk-your_openai_ke…"
type textarea "x"
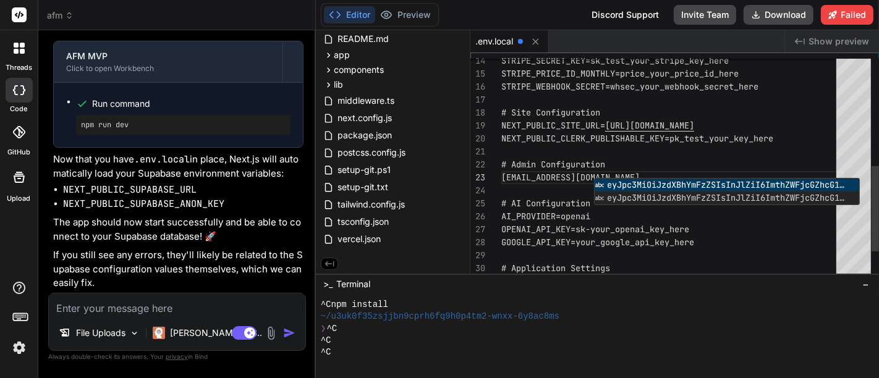
click at [581, 226] on div "STRIPE_SECRET_KEY=sk_test_your_stripe_key_here STRIPE_PRICE_ID_MONTHLY=price_yo…" at bounding box center [673, 67] width 343 height 571
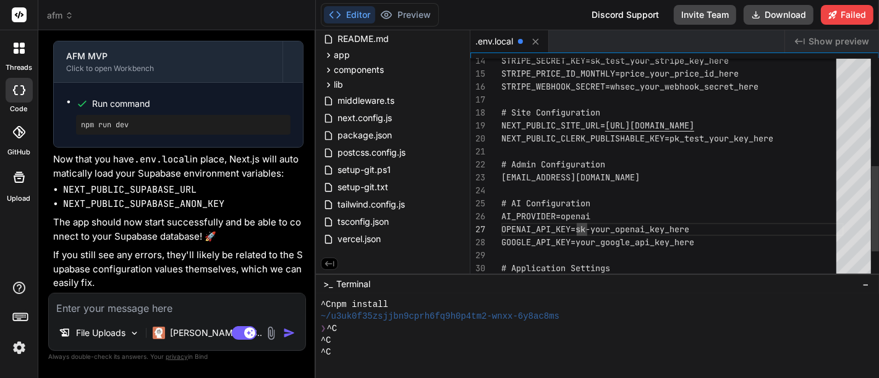
click at [572, 107] on div "STRIPE_SECRET_KEY=sk_test_your_stripe_key_here STRIPE_PRICE_ID_MONTHLY=price_yo…" at bounding box center [673, 67] width 343 height 571
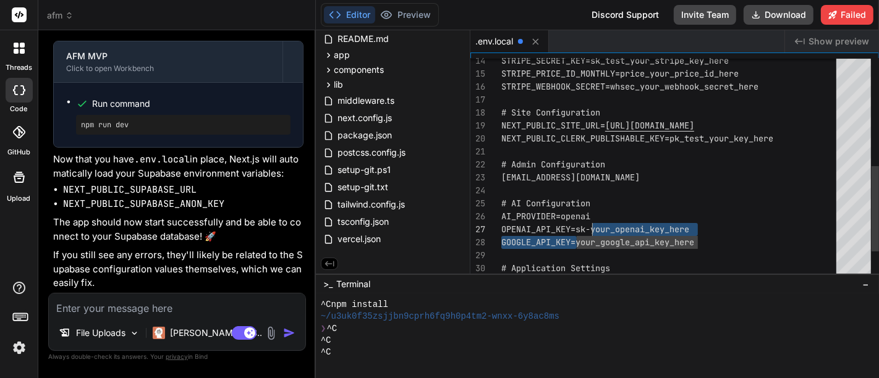
drag, startPoint x: 578, startPoint y: 232, endPoint x: 596, endPoint y: 228, distance: 18.4
click at [596, 228] on div "STRIPE_SECRET_KEY=sk_test_your_stripe_key_here STRIPE_PRICE_ID_MONTHLY=price_yo…" at bounding box center [673, 67] width 343 height 571
drag, startPoint x: 576, startPoint y: 227, endPoint x: 698, endPoint y: 228, distance: 122.4
click at [698, 228] on div "STRIPE_SECRET_KEY=sk_test_your_stripe_key_here STRIPE_PRICE_ID_MONTHLY=price_yo…" at bounding box center [673, 67] width 343 height 571
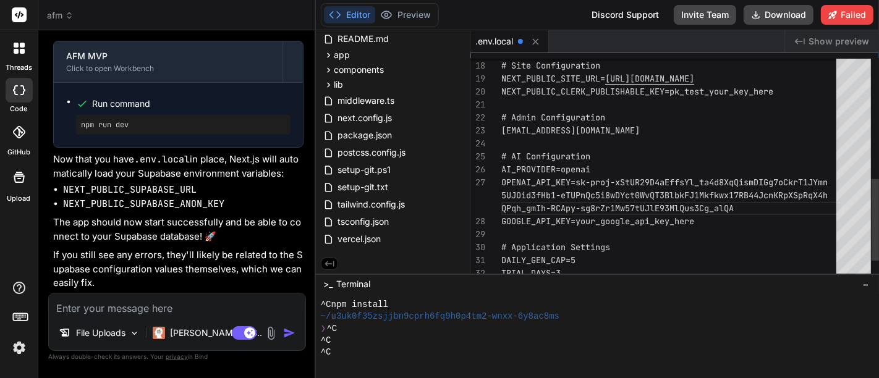
click at [705, 113] on div "# Site Configuration NEXT_PUBLIC_SITE_URL= [URL][DOMAIN_NAME] NEXT_PUBLIC_CLERK…" at bounding box center [673, 33] width 343 height 597
drag, startPoint x: 699, startPoint y: 223, endPoint x: 590, endPoint y: 224, distance: 109.5
click at [590, 224] on div "# Site Configuration NEXT_PUBLIC_SITE_URL= [URL][DOMAIN_NAME] NEXT_PUBLIC_CLERK…" at bounding box center [673, 33] width 343 height 597
drag, startPoint x: 578, startPoint y: 224, endPoint x: 690, endPoint y: 226, distance: 112.6
click at [690, 226] on div "# Site Configuration NEXT_PUBLIC_SITE_URL= [URL][DOMAIN_NAME] NEXT_PUBLIC_CLERK…" at bounding box center [673, 33] width 343 height 597
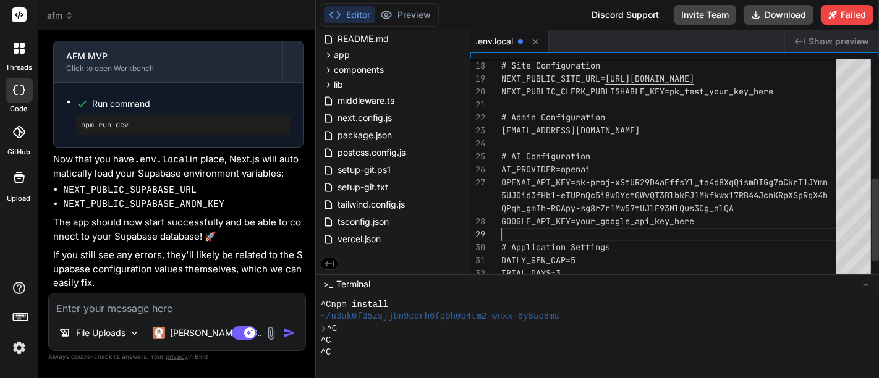
drag, startPoint x: 579, startPoint y: 225, endPoint x: 590, endPoint y: 223, distance: 11.3
click at [590, 223] on div "# Site Configuration NEXT_PUBLIC_SITE_URL= [URL][DOMAIN_NAME] NEXT_PUBLIC_CLERK…" at bounding box center [673, 33] width 343 height 597
click at [577, 223] on div "# Site Configuration NEXT_PUBLIC_SITE_URL= [URL][DOMAIN_NAME] NEXT_PUBLIC_CLERK…" at bounding box center [673, 33] width 343 height 597
drag, startPoint x: 578, startPoint y: 223, endPoint x: 643, endPoint y: 221, distance: 65.6
click at [643, 221] on div "# Site Configuration NEXT_PUBLIC_SITE_URL= [URL][DOMAIN_NAME] NEXT_PUBLIC_CLERK…" at bounding box center [673, 33] width 343 height 597
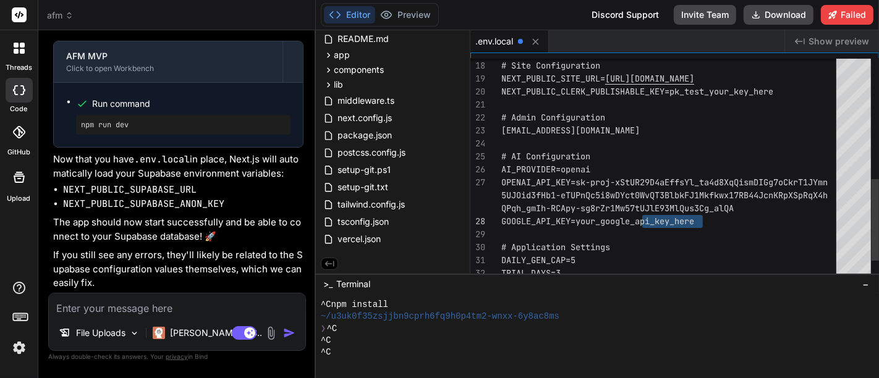
click at [700, 223] on div "# Site Configuration NEXT_PUBLIC_SITE_URL= [URL][DOMAIN_NAME] NEXT_PUBLIC_CLERK…" at bounding box center [673, 33] width 343 height 597
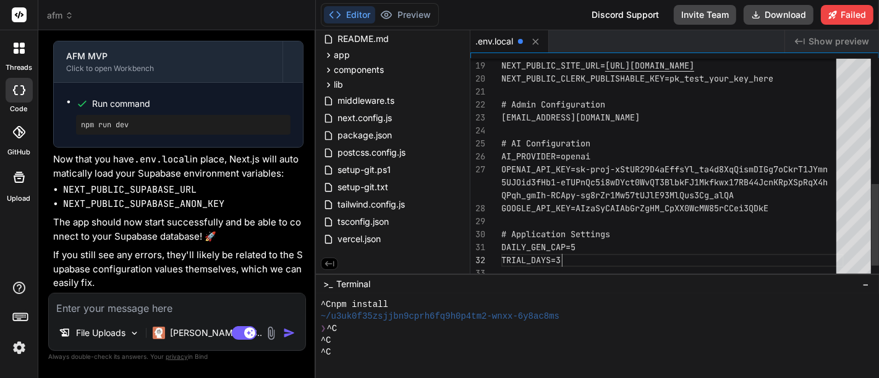
click at [599, 253] on div "# Site Configuration NEXT_PUBLIC_SITE_URL= [URL][DOMAIN_NAME] NEXT_PUBLIC_CLERK…" at bounding box center [673, 20] width 343 height 597
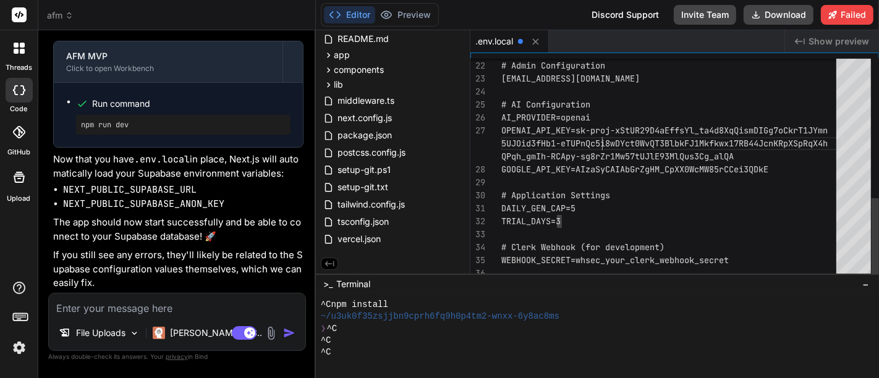
type textarea "[EMAIL_ADDRESS][DOMAIN_NAME] # AI Configuration AI_PROVIDER=openai OPENAI_API_K…"
drag, startPoint x: 604, startPoint y: 134, endPoint x: 596, endPoint y: 172, distance: 39.2
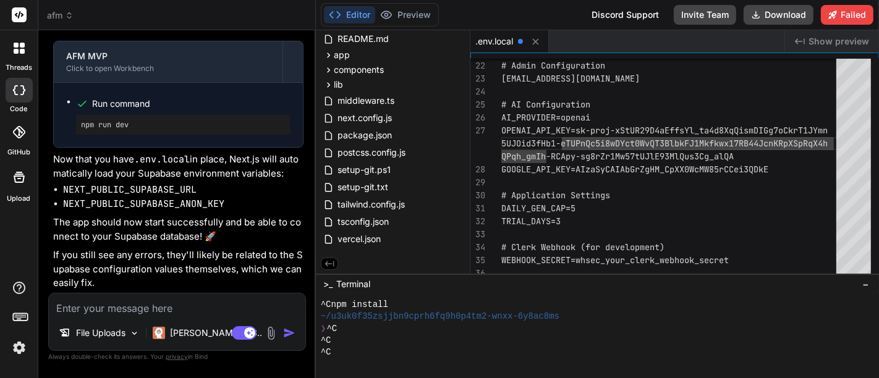
click at [171, 312] on textarea at bounding box center [177, 305] width 257 height 22
type textarea "h"
type textarea "x"
type textarea "ho"
type textarea "x"
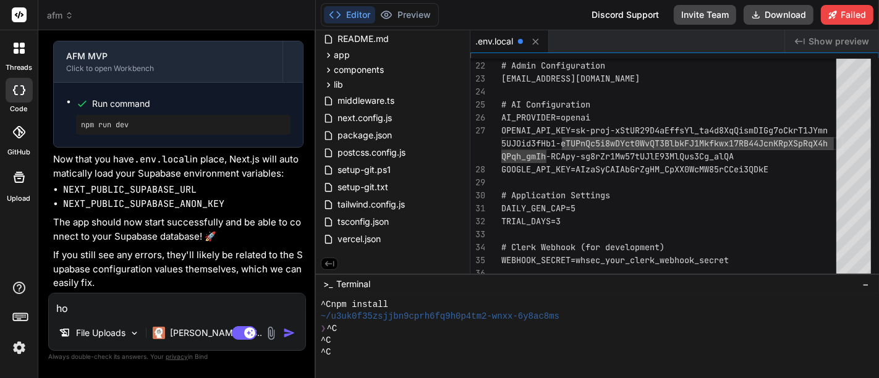
type textarea "how"
type textarea "x"
type textarea "how"
type textarea "x"
type textarea "how d"
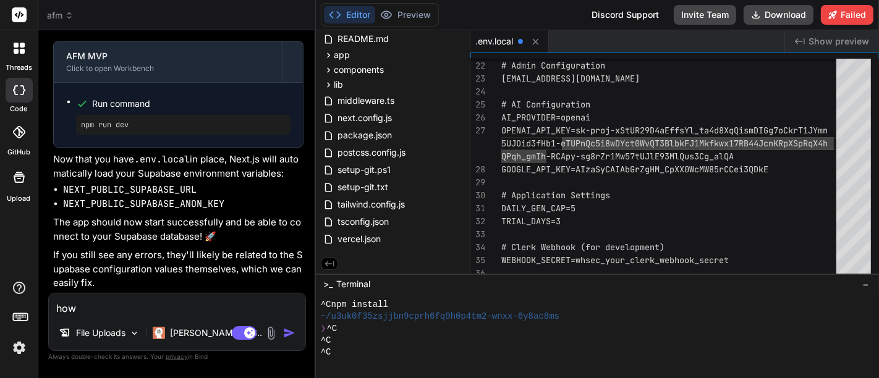
type textarea "x"
type textarea "how do"
type textarea "x"
type textarea "how do"
type textarea "x"
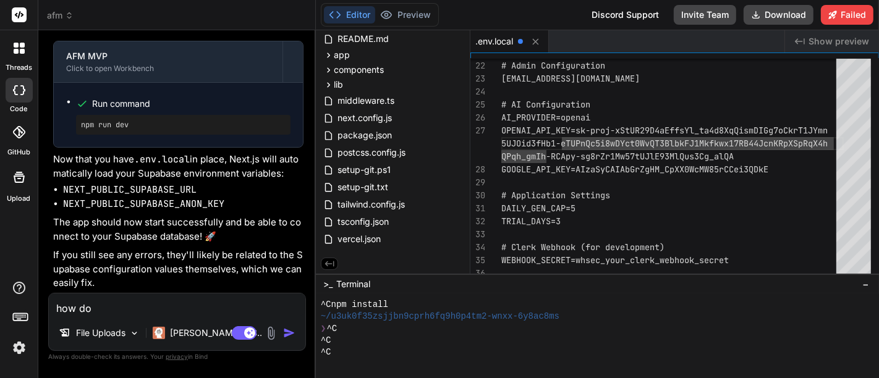
type textarea "how do i"
type textarea "x"
type textarea "how do i"
type textarea "x"
type textarea "how do i s"
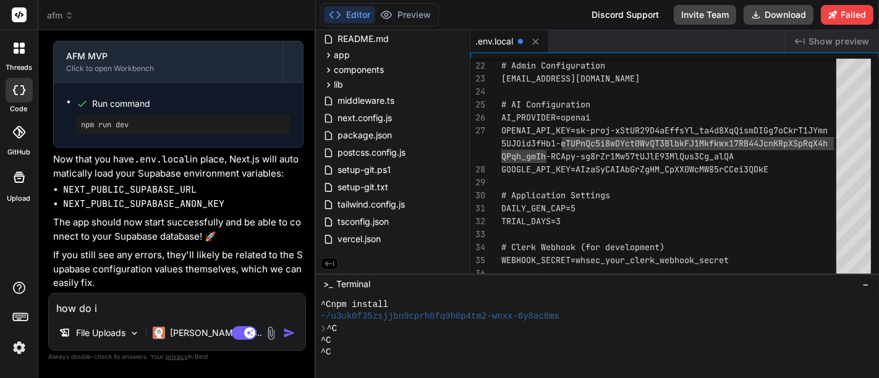
type textarea "x"
type textarea "how do i sa"
type textarea "x"
type textarea "how do i sav"
type textarea "x"
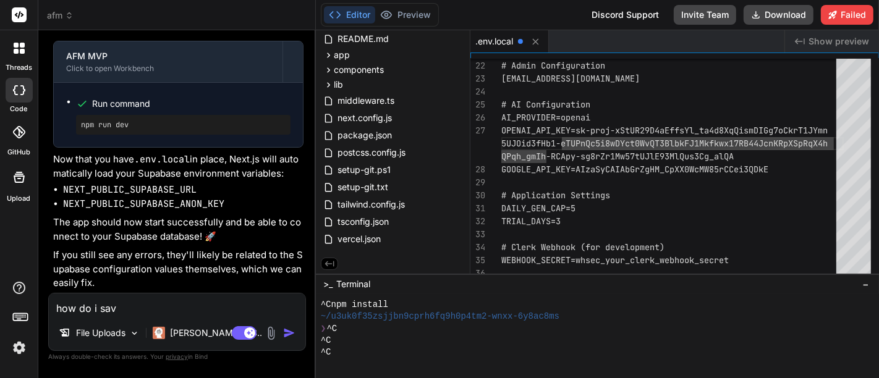
type textarea "how do i save"
type textarea "x"
type textarea "how do i save"
type textarea "x"
type textarea "how do i save t"
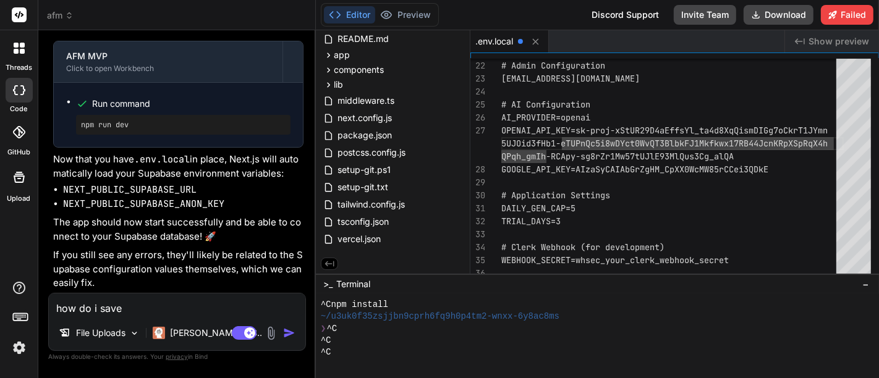
type textarea "x"
type textarea "how do i save th"
type textarea "x"
type textarea "how do i save the"
type textarea "x"
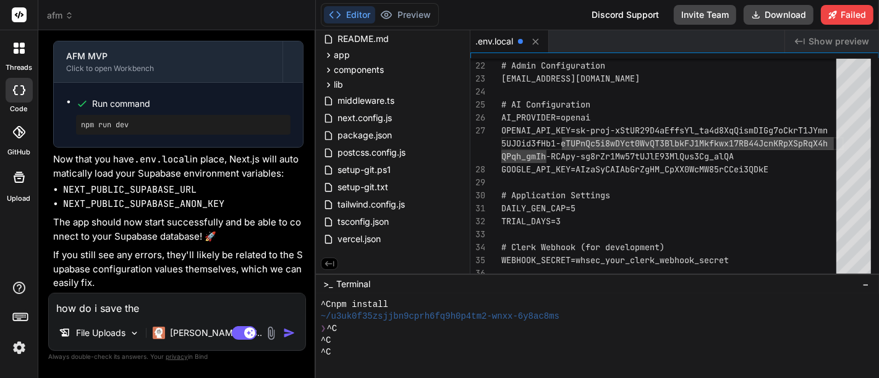
type textarea "how do i save the"
type textarea "x"
type textarea "how do i save the f"
type textarea "x"
type textarea "how do i save the fi"
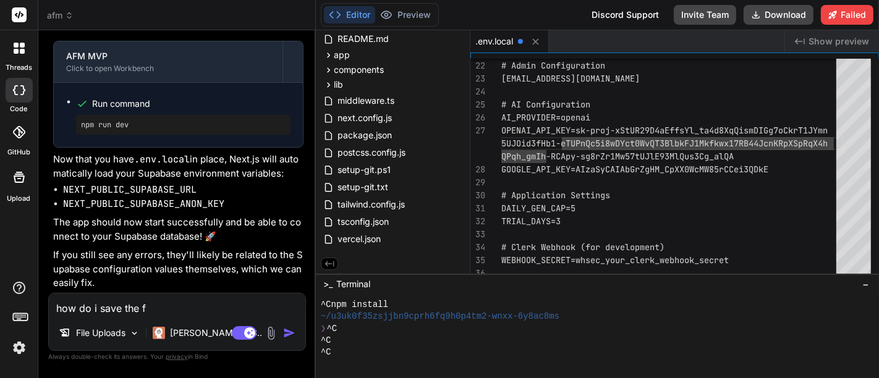
type textarea "x"
type textarea "how do i save the fil"
type textarea "x"
type textarea "how do i save the file"
type textarea "x"
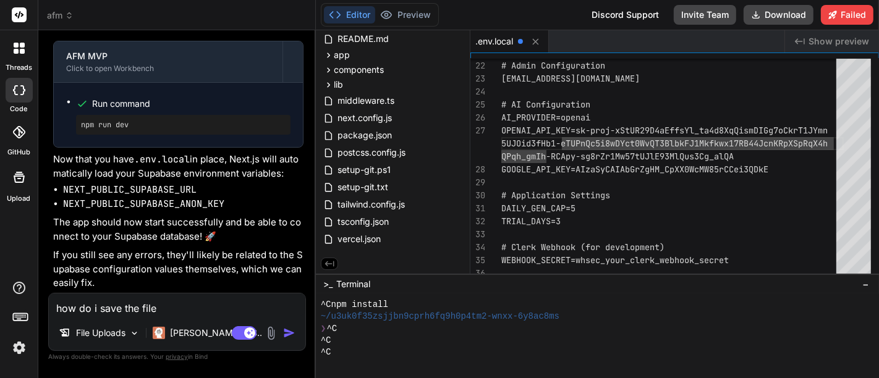
type textarea "how do i save the file"
type textarea "x"
type textarea "how do i save the file i"
type textarea "x"
type textarea "how do i save the file is"
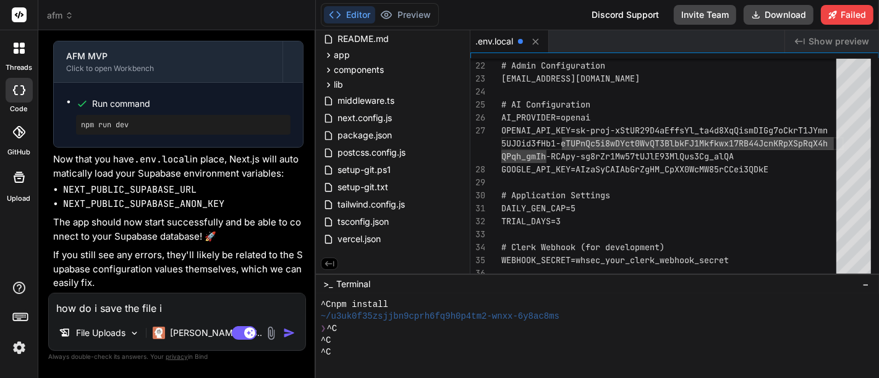
type textarea "x"
type textarea "how do i save the file is"
type textarea "x"
type textarea "how do i save the file is h"
type textarea "x"
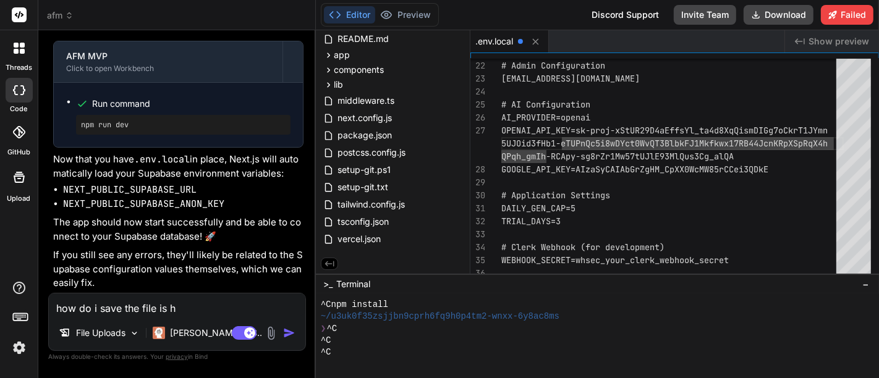
type textarea "how do i save the file is ht"
type textarea "x"
type textarea "how do i save the file is hte"
type textarea "x"
type textarea "how do i save the file is hter"
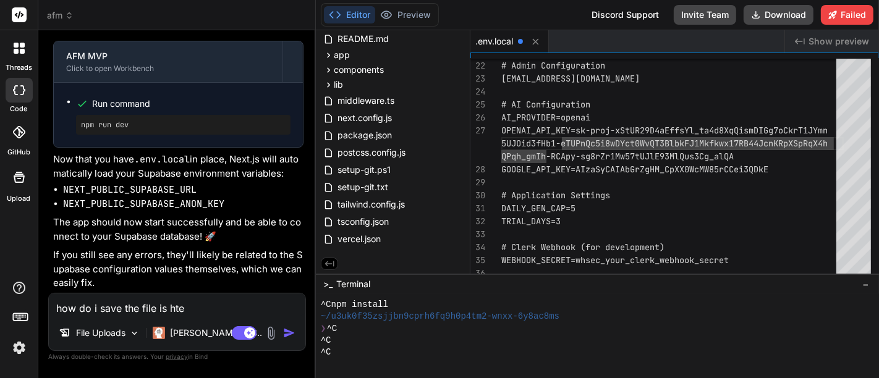
type textarea "x"
type textarea "how do i save the file is htere"
type textarea "x"
type textarea "how do i save the file is htere"
type textarea "x"
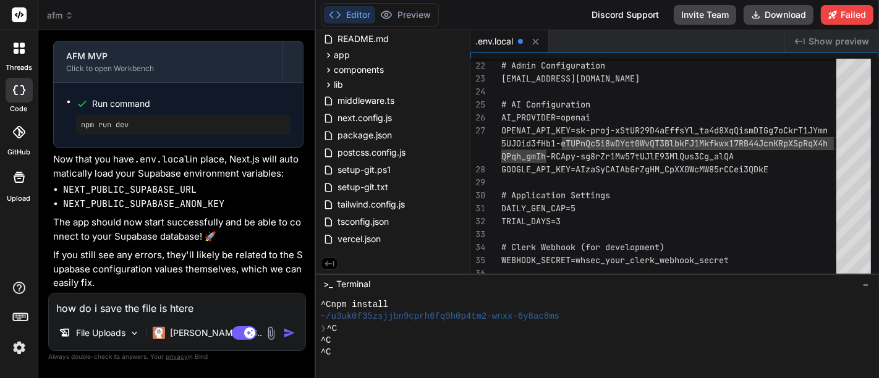
type textarea "how do i save the file is htere"
type textarea "x"
type textarea "how do i save the file is hter"
type textarea "x"
type textarea "how do i save the file is hte"
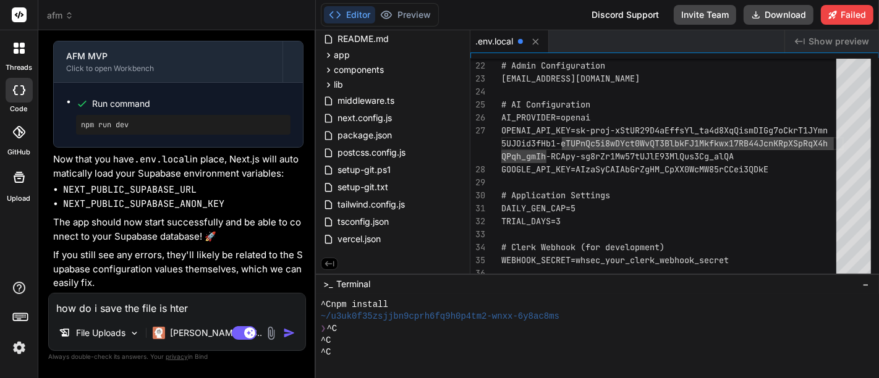
type textarea "x"
type textarea "how do i save the file is ht"
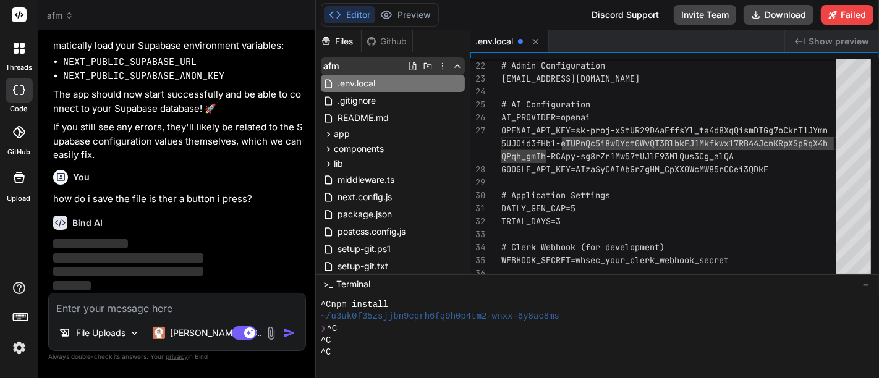
click at [440, 67] on icon at bounding box center [443, 66] width 10 height 10
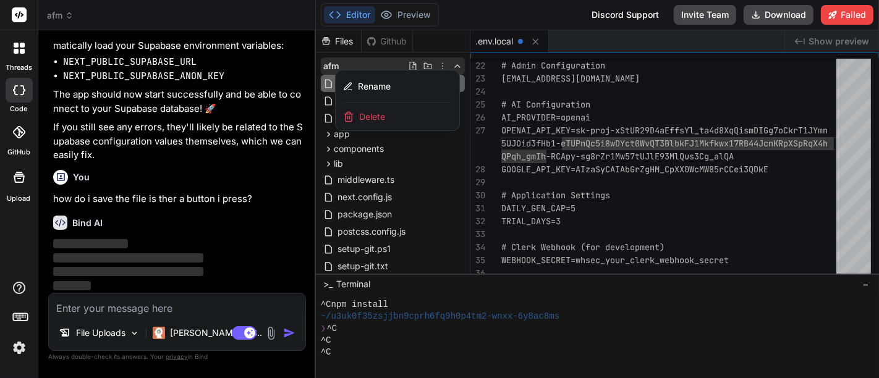
click at [468, 82] on div at bounding box center [597, 204] width 563 height 348
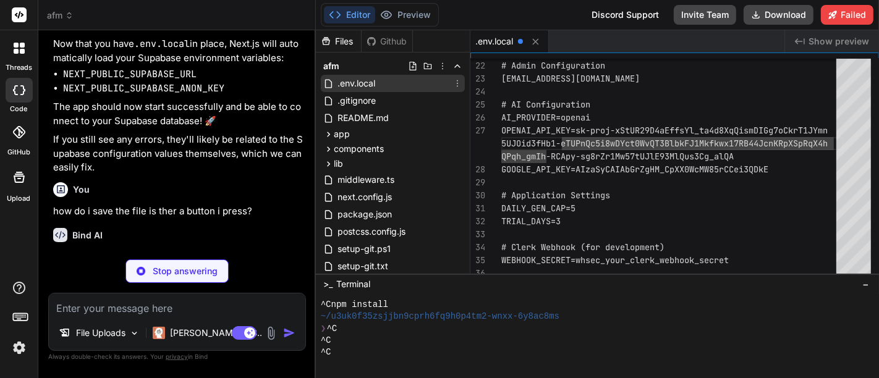
scroll to position [3870, 0]
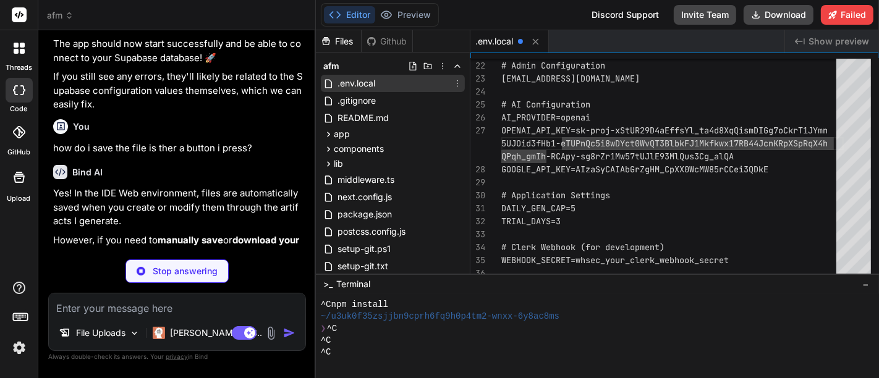
click at [458, 85] on icon at bounding box center [458, 84] width 10 height 10
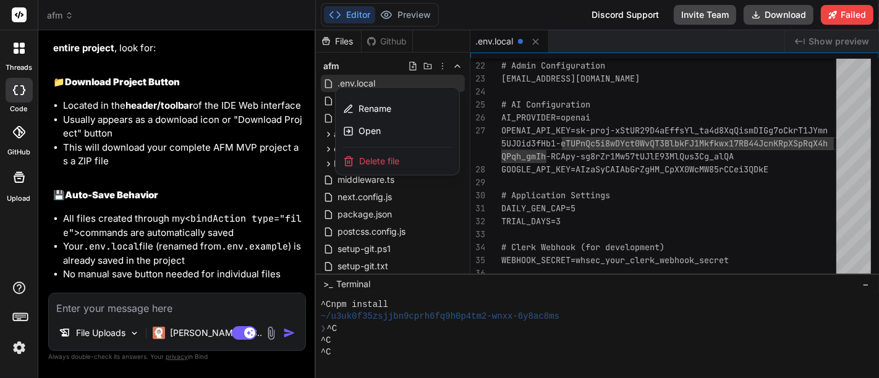
scroll to position [4145, 0]
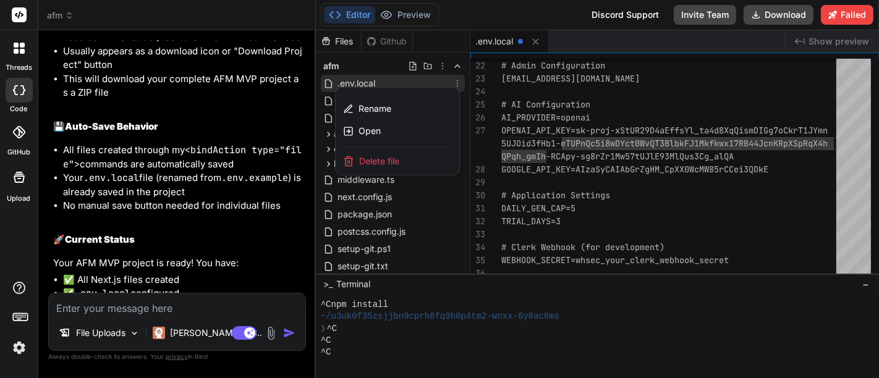
click at [333, 46] on div at bounding box center [597, 204] width 563 height 348
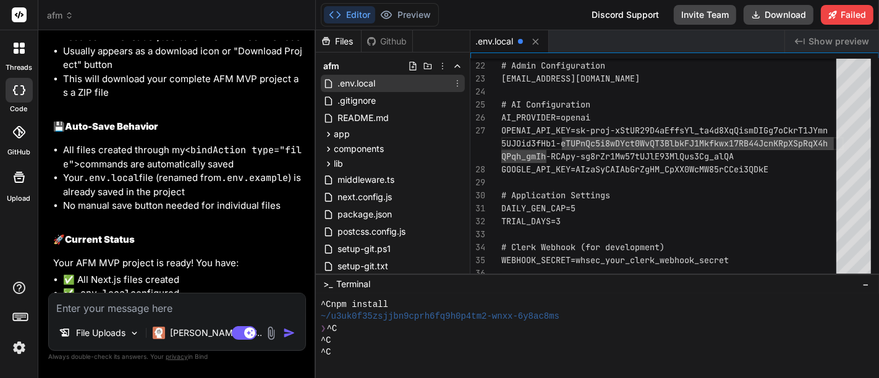
click at [333, 45] on div "Files" at bounding box center [338, 41] width 45 height 12
click at [334, 36] on div "Files" at bounding box center [338, 41] width 45 height 12
click at [330, 38] on icon at bounding box center [326, 41] width 11 height 11
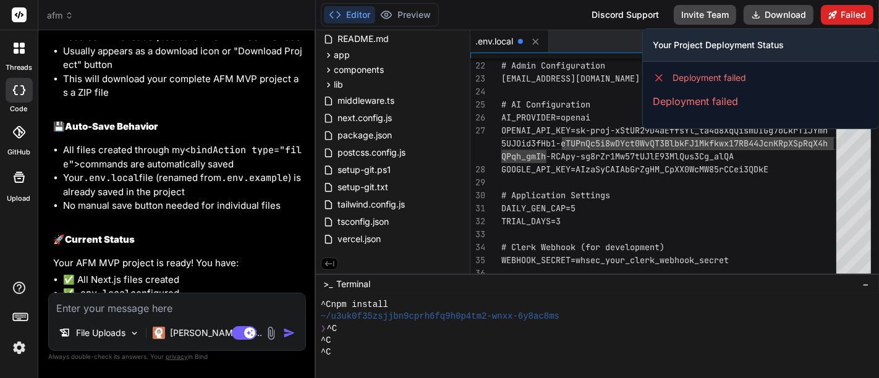
click at [848, 15] on button "Failed" at bounding box center [847, 15] width 53 height 20
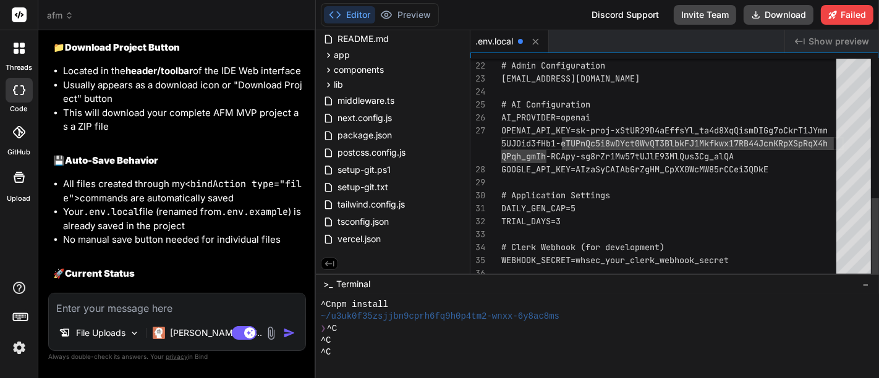
scroll to position [4145, 0]
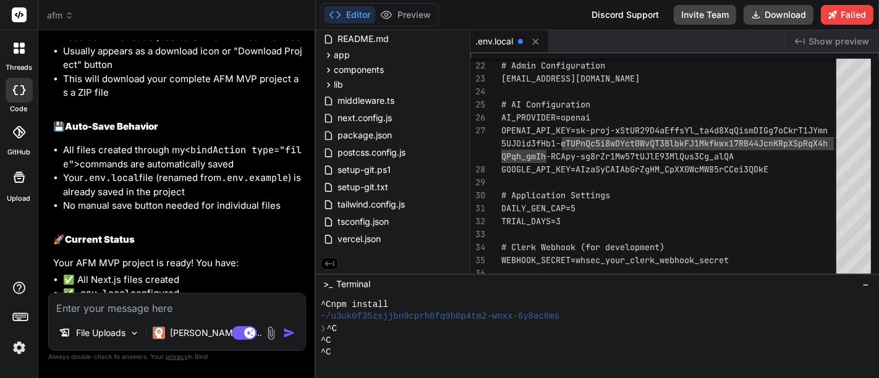
click at [272, 330] on img at bounding box center [271, 334] width 14 height 14
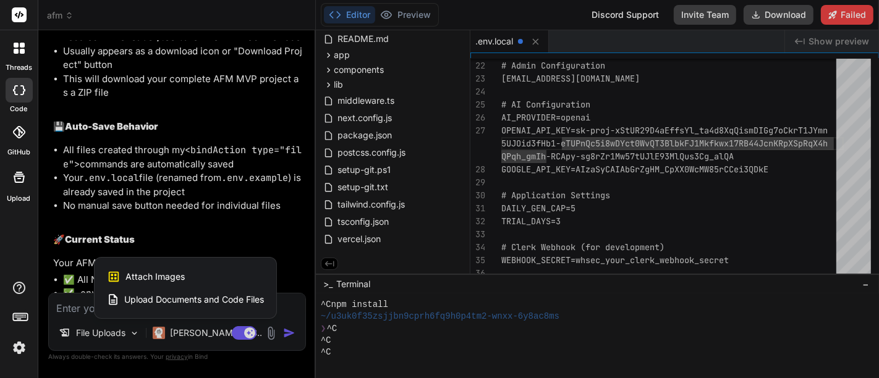
click at [161, 275] on span "Attach Images" at bounding box center [155, 277] width 59 height 12
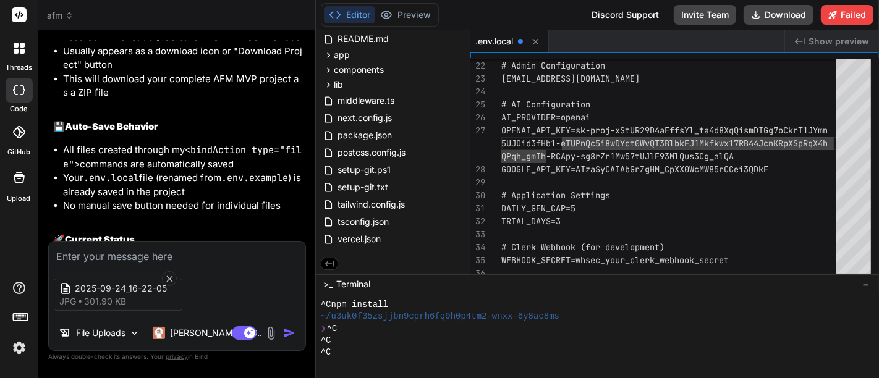
click at [178, 260] on textarea at bounding box center [177, 253] width 257 height 22
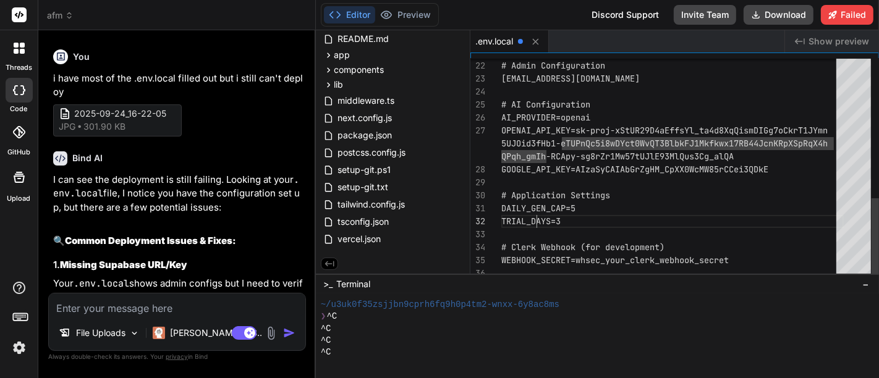
scroll to position [0, 0]
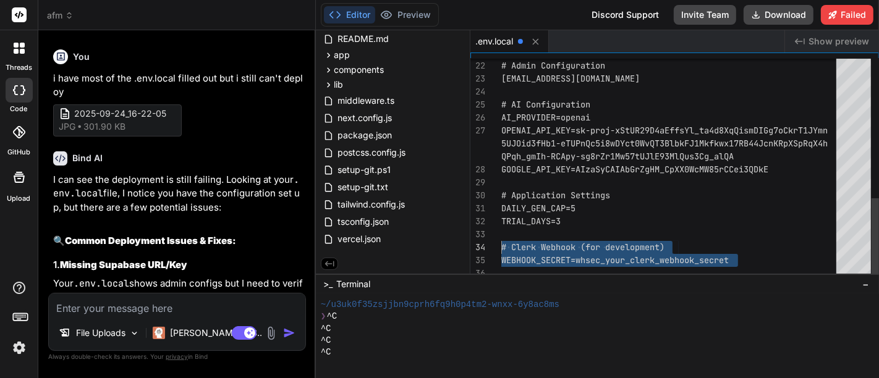
drag, startPoint x: 742, startPoint y: 262, endPoint x: 497, endPoint y: 242, distance: 246.3
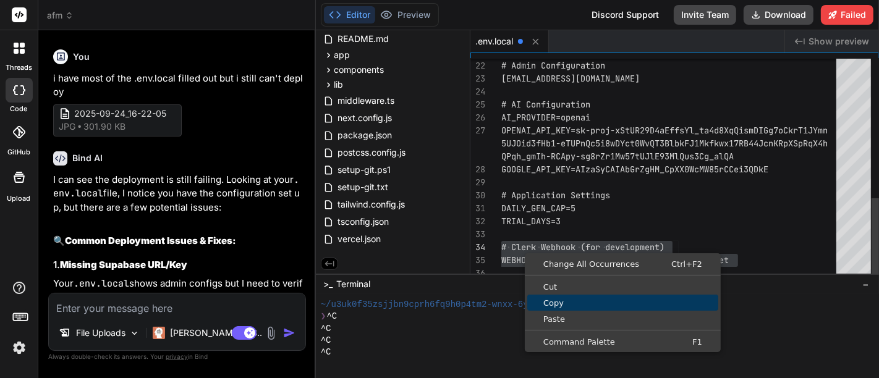
click at [551, 299] on span "Copy" at bounding box center [623, 303] width 191 height 8
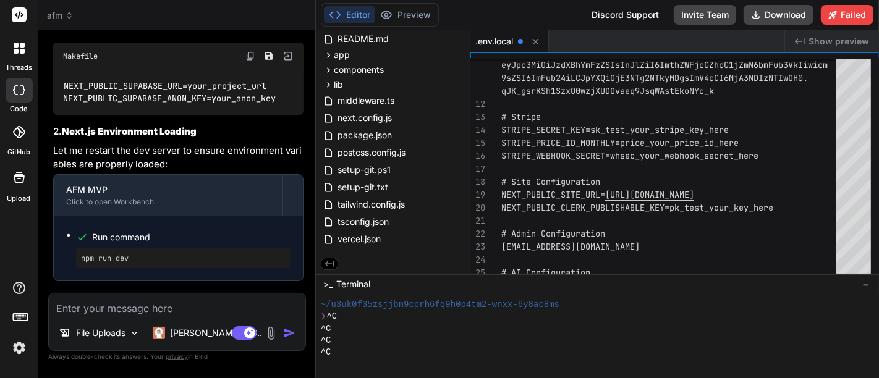
scroll to position [4809, 0]
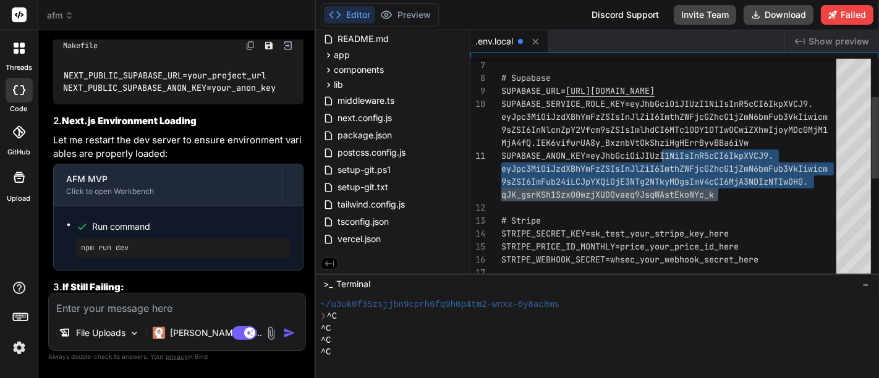
drag, startPoint x: 732, startPoint y: 193, endPoint x: 659, endPoint y: 155, distance: 82.1
click at [659, 155] on div "# Site Configuration STRIPE_SECRET_KEY=sk_test_your_stripe_key_here STRIPE_PRIC…" at bounding box center [673, 253] width 343 height 597
click at [795, 205] on div "# Site Configuration STRIPE_SECRET_KEY=sk_test_your_stripe_key_here STRIPE_PRIC…" at bounding box center [673, 253] width 343 height 597
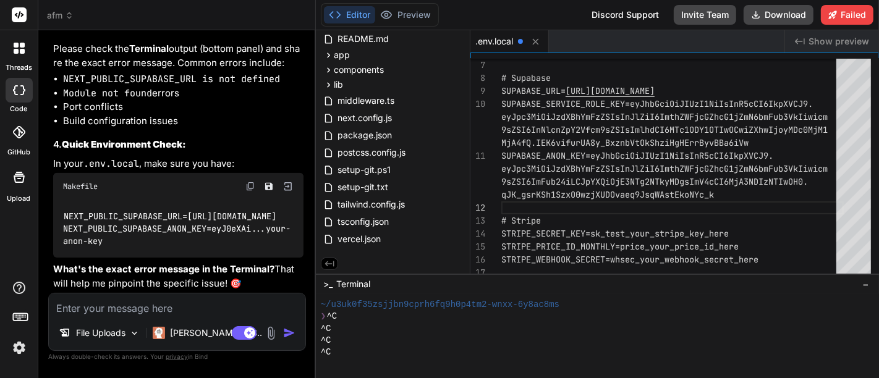
scroll to position [5143, 0]
drag, startPoint x: 124, startPoint y: 205, endPoint x: 60, endPoint y: 207, distance: 63.7
click at [60, 207] on div "NEXT_PUBLIC_SUPABASE_URL=[URL][DOMAIN_NAME] NEXT_PUBLIC_SUPABASE_ANON_KEY=eyJ0e…" at bounding box center [178, 229] width 250 height 58
copy code "NEXT_PUBLIC_"
click at [503, 91] on div "# Site Configuration STRIPE_SECRET_KEY=sk_test_your_stripe_key_here STRIPE_PRIC…" at bounding box center [673, 253] width 343 height 597
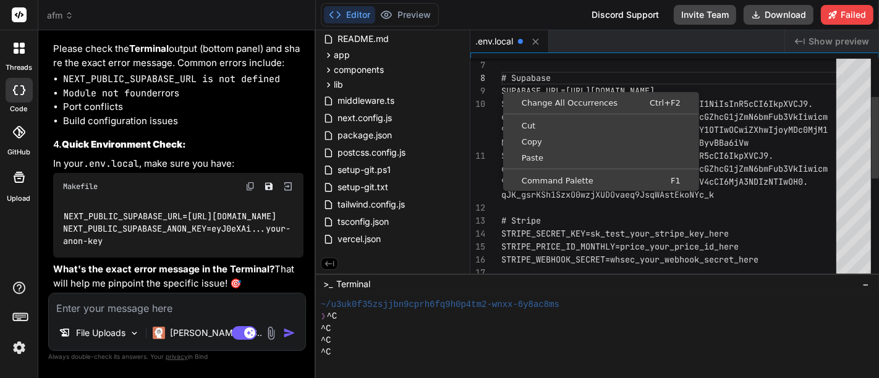
click at [503, 91] on div "# Site Configuration STRIPE_SECRET_KEY=sk_test_your_stripe_key_here STRIPE_PRIC…" at bounding box center [673, 253] width 343 height 597
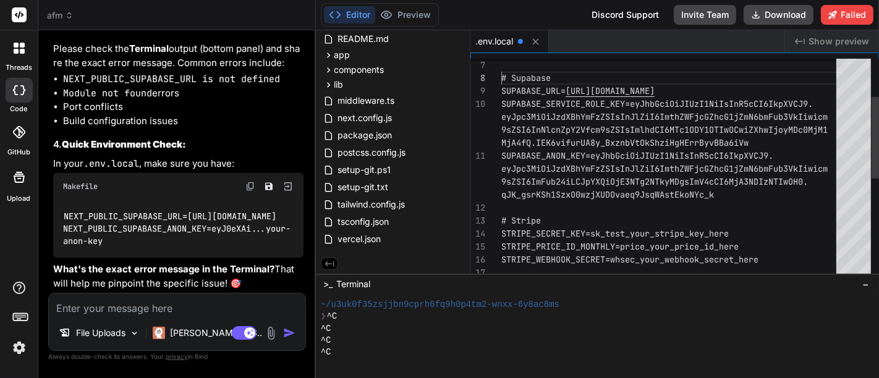
click at [503, 92] on div "# Site Configuration STRIPE_SECRET_KEY=sk_test_your_stripe_key_here STRIPE_PRIC…" at bounding box center [673, 253] width 343 height 597
click at [503, 89] on div "# Site Configuration STRIPE_SECRET_KEY=sk_test_your_stripe_key_here STRIPE_PRIC…" at bounding box center [673, 253] width 343 height 597
click at [514, 91] on div "# Site Configuration STRIPE_SECRET_KEY=sk_test_your_stripe_key_here STRIPE_PRIC…" at bounding box center [673, 253] width 343 height 597
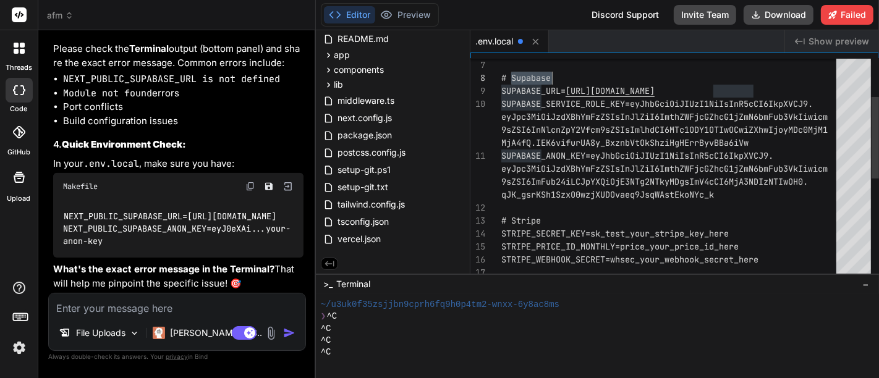
click at [521, 91] on div "# Site Configuration STRIPE_SECRET_KEY=sk_test_your_stripe_key_here STRIPE_PRIC…" at bounding box center [673, 253] width 343 height 597
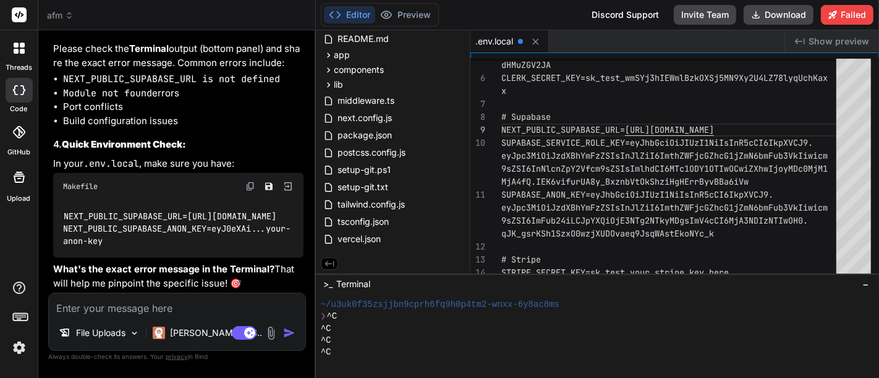
click at [133, 232] on code "NEXT_PUBLIC_SUPABASE_URL=[URL][DOMAIN_NAME] NEXT_PUBLIC_SUPABASE_ANON_KEY=eyJ0e…" at bounding box center [177, 229] width 228 height 38
drag, startPoint x: 124, startPoint y: 229, endPoint x: 65, endPoint y: 234, distance: 59.0
click at [65, 234] on code "NEXT_PUBLIC_SUPABASE_URL=[URL][DOMAIN_NAME] NEXT_PUBLIC_SUPABASE_ANON_KEY=eyJ0e…" at bounding box center [177, 229] width 228 height 38
click at [503, 140] on div "STRIPE_SECRET_KEY=sk_test_your_stripe_key_here STRIPE_PRICE_ID_MONTHLY=price_yo…" at bounding box center [673, 292] width 343 height 597
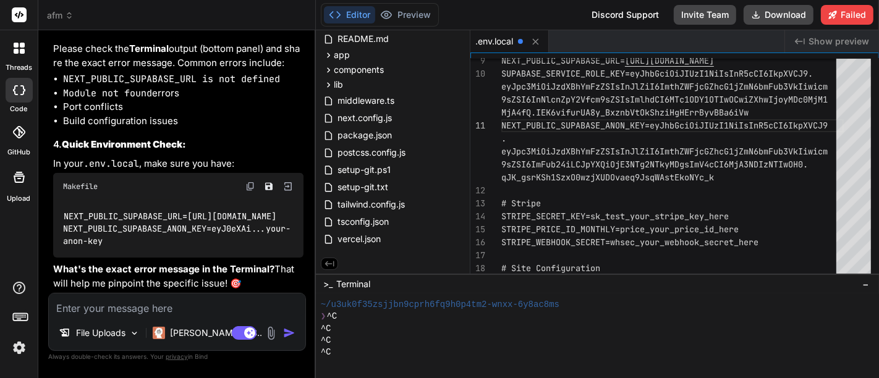
click at [222, 253] on div "NEXT_PUBLIC_SUPABASE_URL=[URL][DOMAIN_NAME] NEXT_PUBLIC_SUPABASE_ANON_KEY=eyJ0e…" at bounding box center [178, 229] width 250 height 58
click at [634, 134] on div "STRIPE_SECRET_KEY=sk_test_your_stripe_key_here 9sZSI6ImFub24iLCJpYXQiOjE3NTg2NT…" at bounding box center [673, 230] width 343 height 610
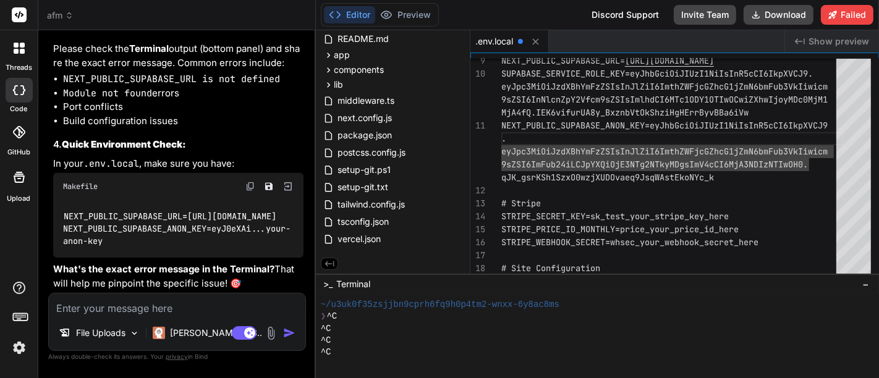
click at [134, 314] on textarea at bounding box center [177, 305] width 257 height 22
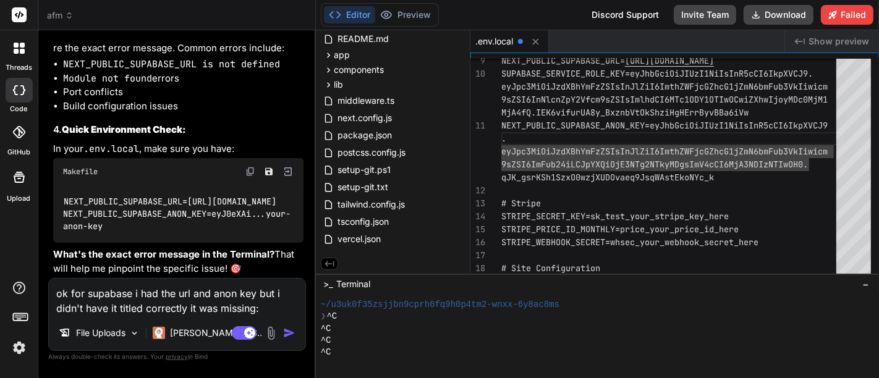
paste textarea "NEXT_PUBLIC_"
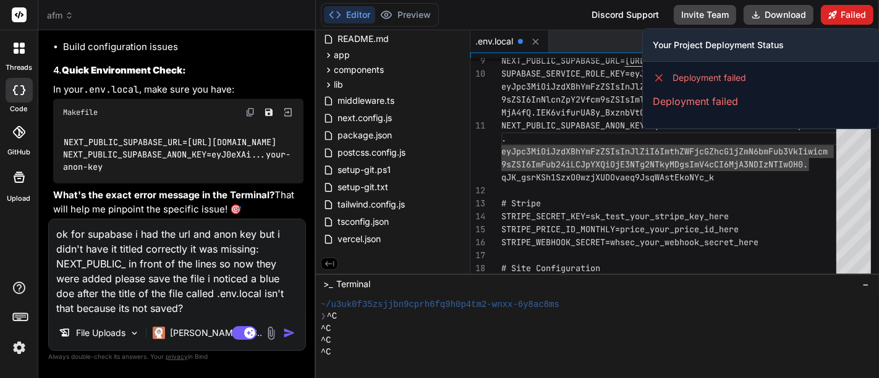
click at [864, 15] on button "Failed" at bounding box center [847, 15] width 53 height 20
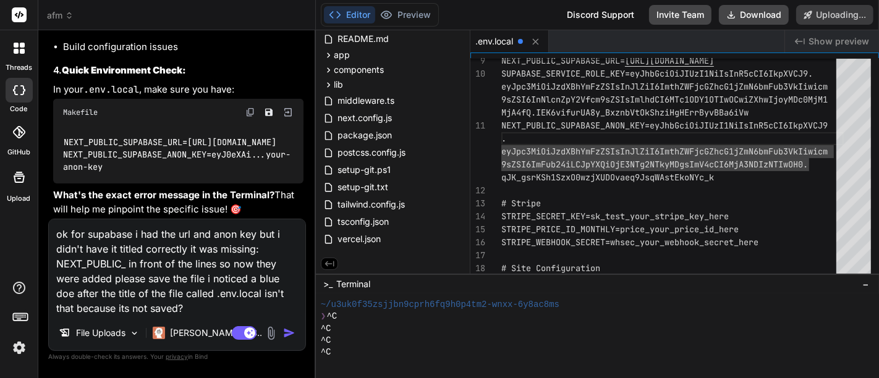
scroll to position [5109, 0]
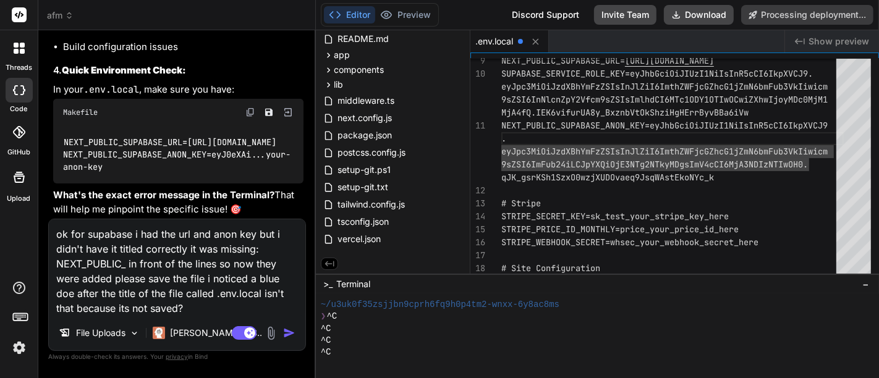
click at [288, 334] on img "button" at bounding box center [289, 333] width 12 height 12
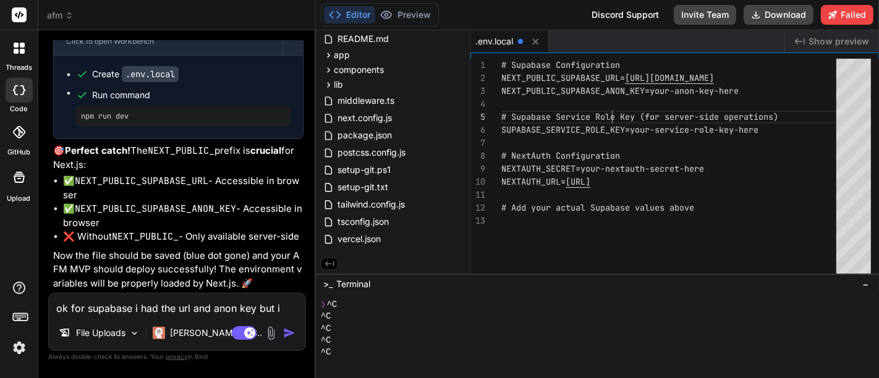
scroll to position [0, 0]
click at [613, 129] on div "# Add your actual Supabase values above NEXTAUTH_SECRET=your-nextauth-secret-he…" at bounding box center [673, 169] width 343 height 221
click at [671, 106] on div at bounding box center [673, 104] width 343 height 13
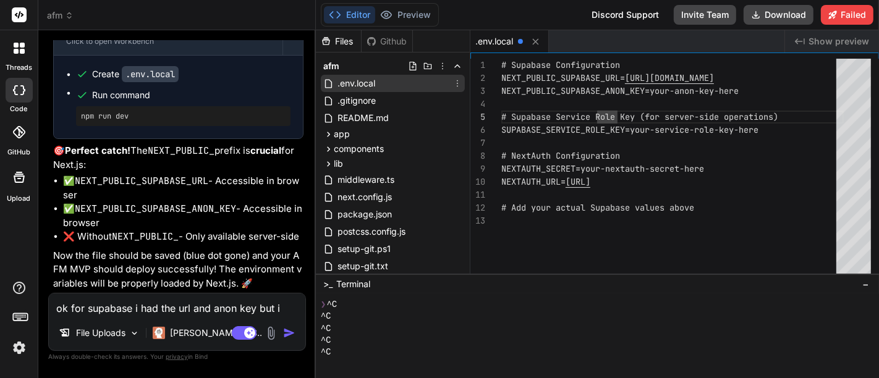
click at [355, 87] on span ".env.local" at bounding box center [356, 83] width 40 height 15
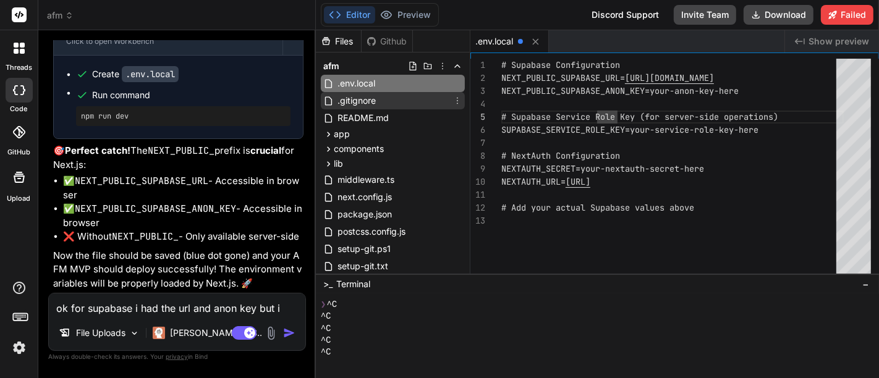
click at [353, 93] on div ".gitignore" at bounding box center [393, 100] width 144 height 17
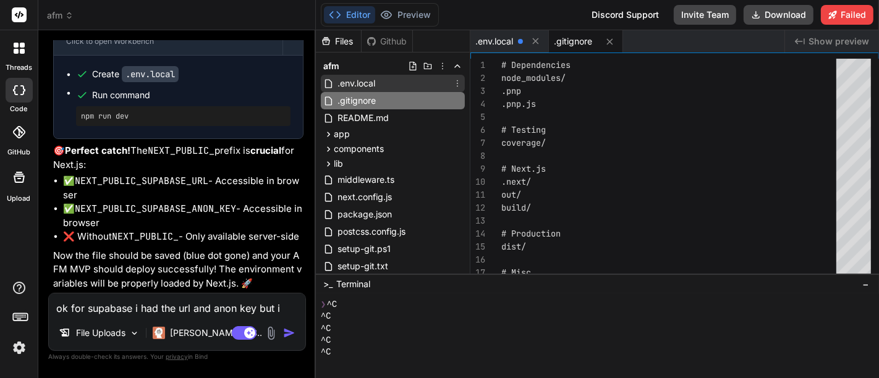
click at [378, 85] on div ".env.local" at bounding box center [393, 83] width 144 height 17
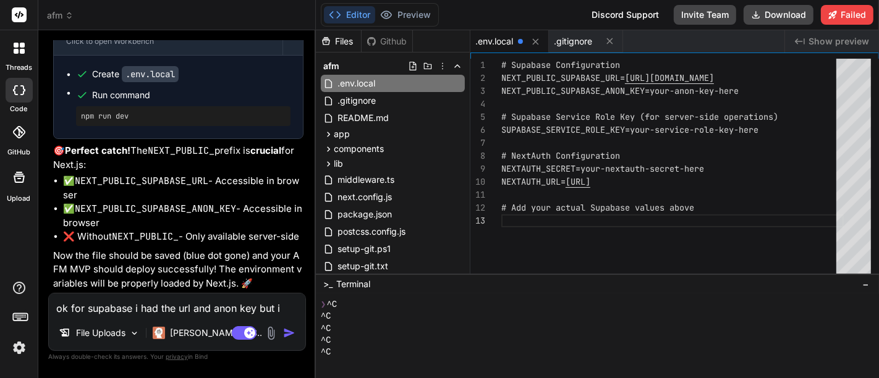
click at [182, 307] on textarea "ok for supabase i had the url and anon key but i didn't have it titled correctl…" at bounding box center [177, 305] width 257 height 22
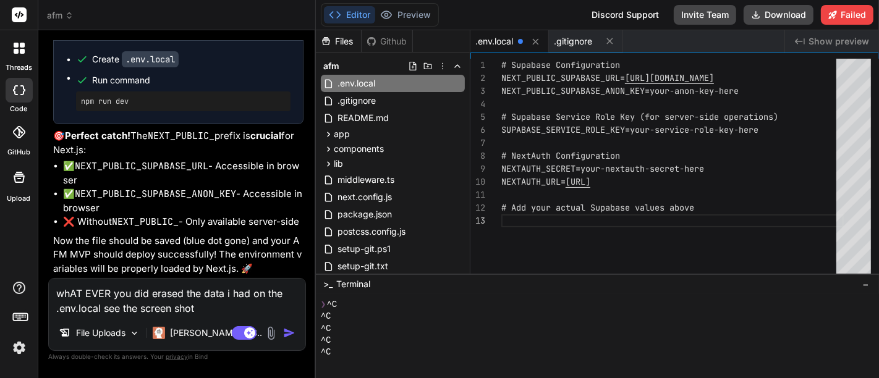
click at [275, 331] on img at bounding box center [271, 334] width 14 height 14
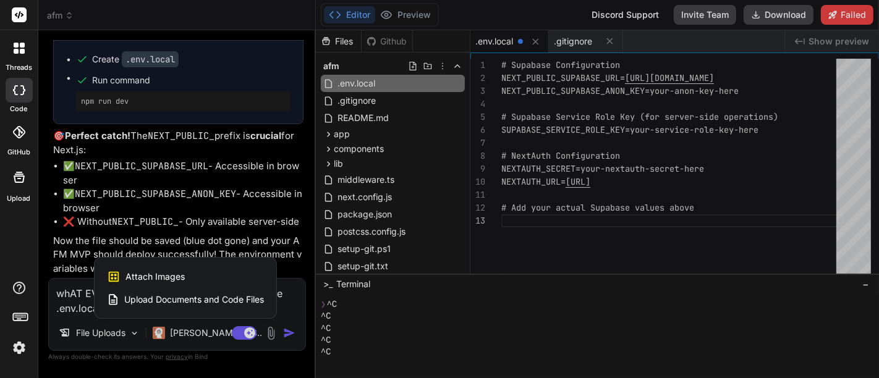
click at [152, 274] on span "Attach Images" at bounding box center [155, 277] width 59 height 12
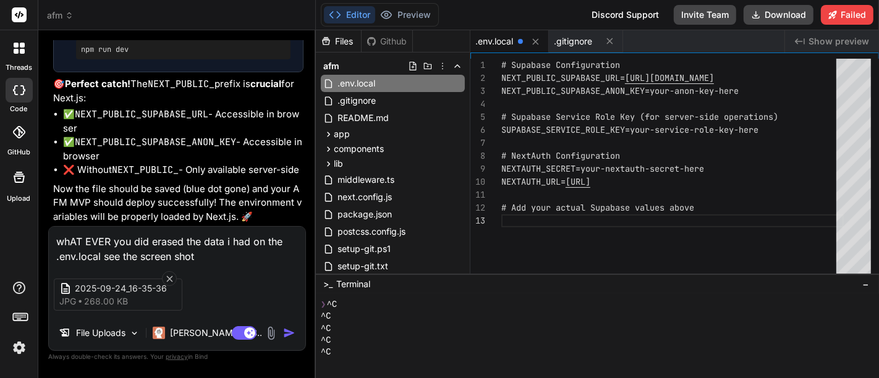
click at [286, 335] on img "button" at bounding box center [289, 333] width 12 height 12
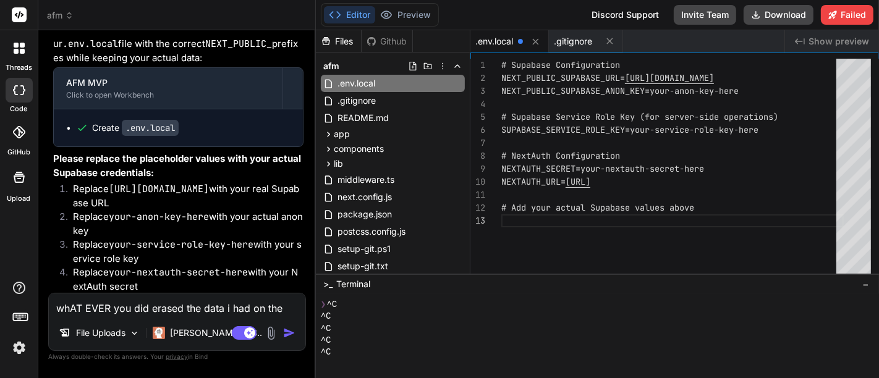
scroll to position [5947, 0]
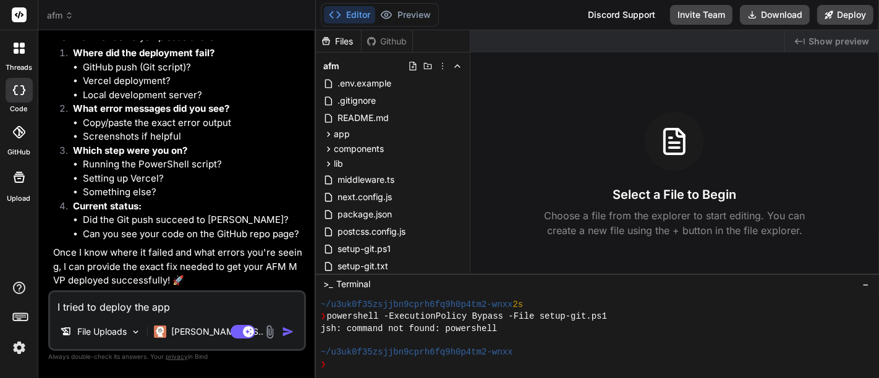
scroll to position [2573, 0]
click at [839, 18] on button "Deploy" at bounding box center [846, 15] width 56 height 20
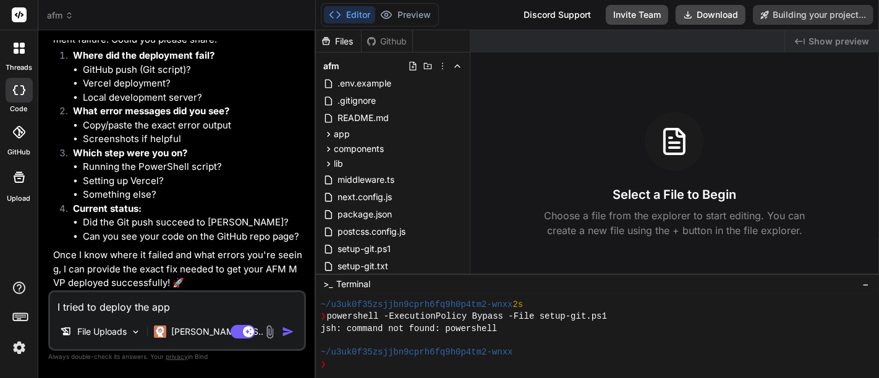
type textarea "x"
